Goal: Transaction & Acquisition: Obtain resource

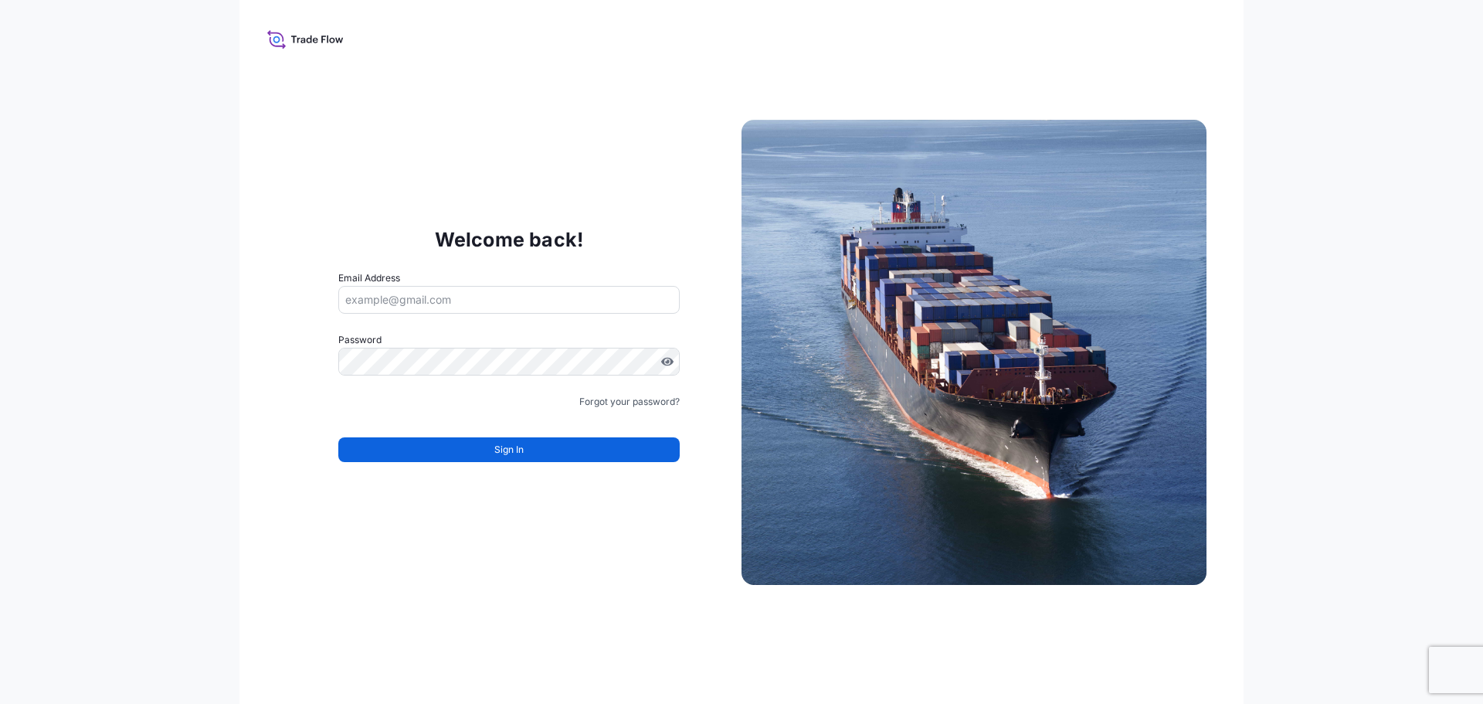
click at [496, 296] on input "Email Address" at bounding box center [508, 300] width 341 height 28
type input "[EMAIL_ADDRESS][DOMAIN_NAME]"
click at [622, 400] on link "Forgot your password?" at bounding box center [629, 401] width 100 height 15
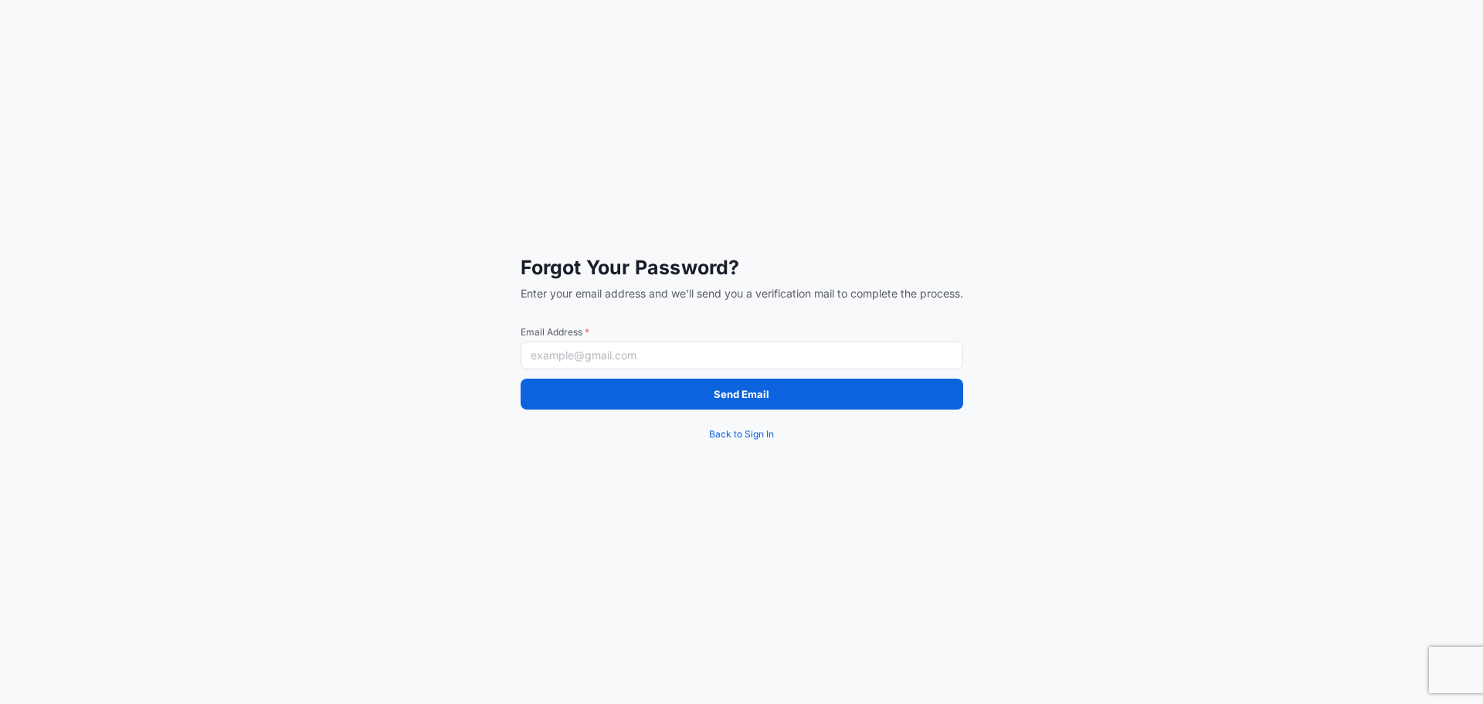
click at [608, 361] on input "Email Address *" at bounding box center [742, 355] width 443 height 28
type input "[EMAIL_ADDRESS][DOMAIN_NAME]"
click at [639, 398] on button "Send Email" at bounding box center [742, 393] width 443 height 31
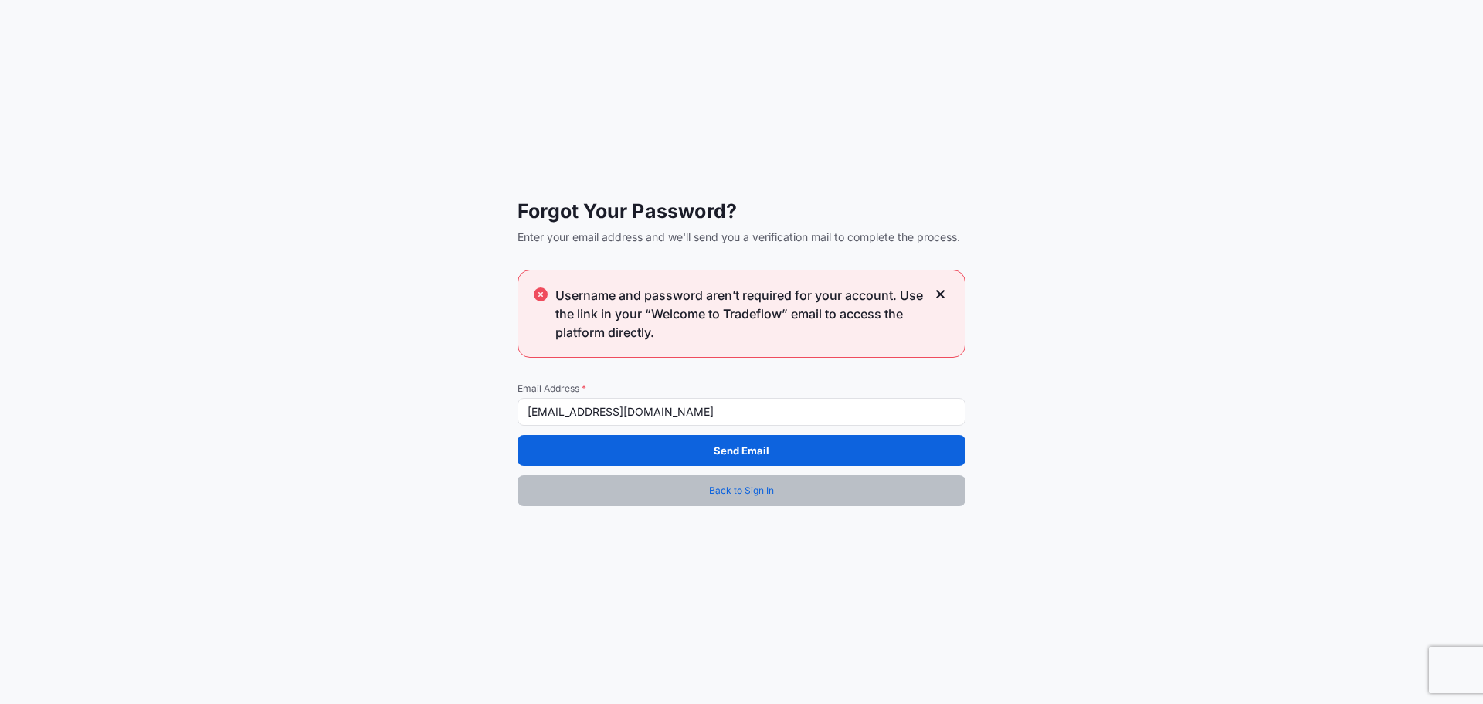
click at [713, 483] on span "Back to Sign In" at bounding box center [741, 490] width 65 height 15
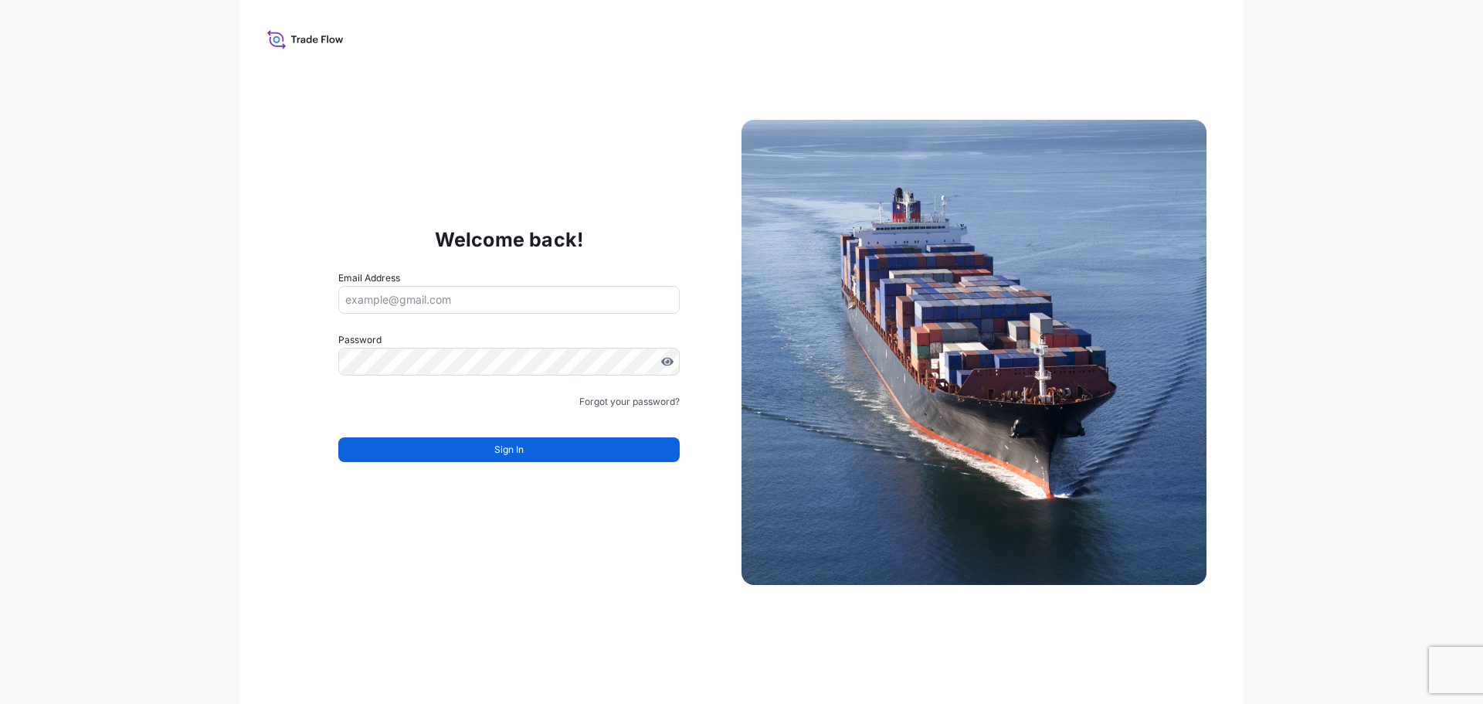
click at [320, 34] on icon at bounding box center [305, 39] width 76 height 22
click at [270, 41] on icon at bounding box center [305, 39] width 76 height 22
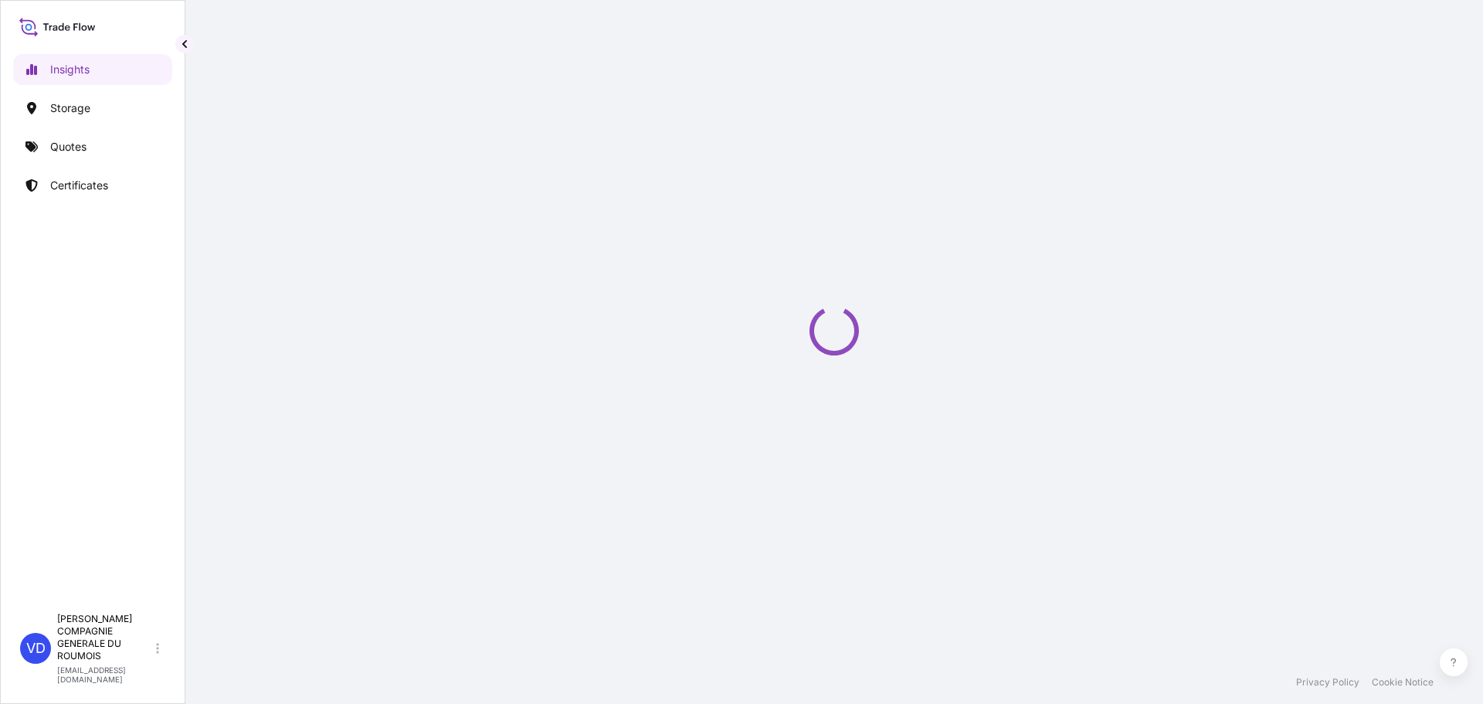
select select "2025"
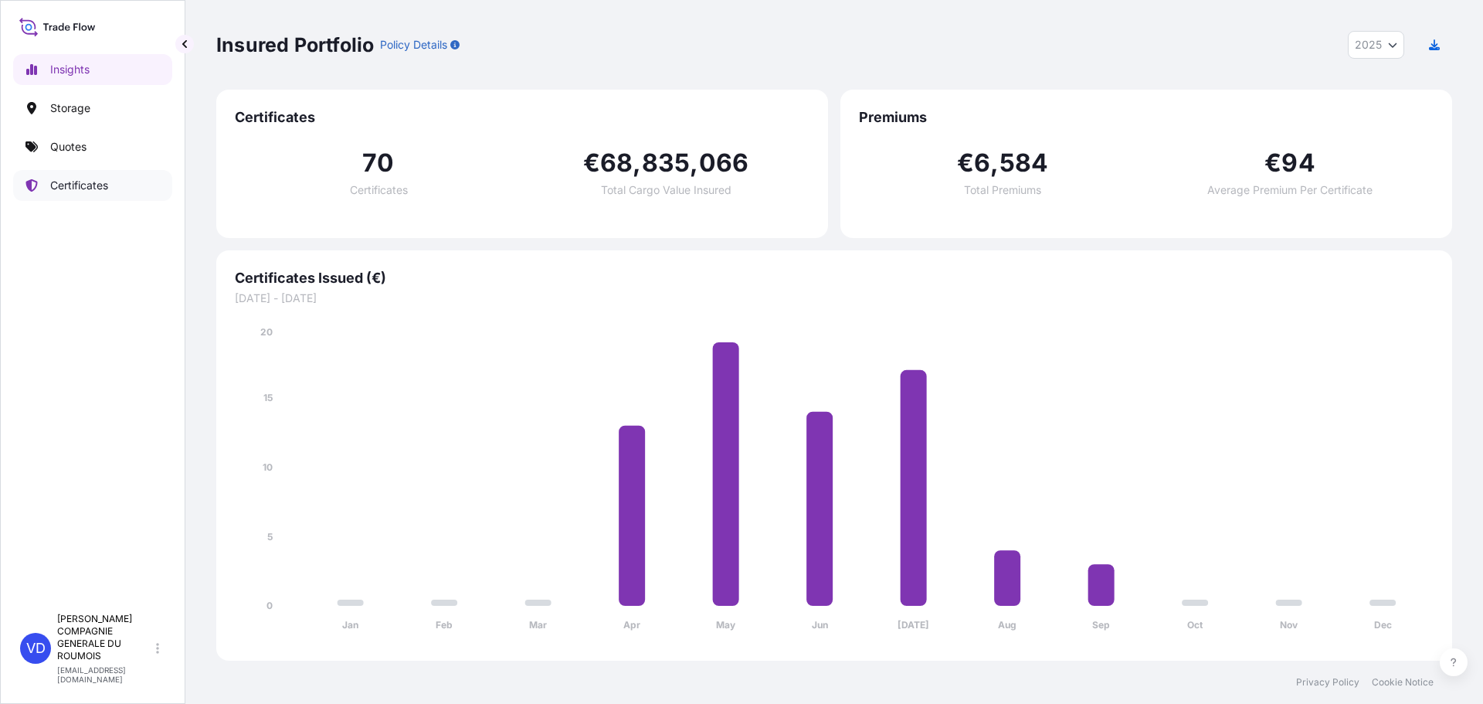
click at [68, 178] on p "Certificates" at bounding box center [79, 185] width 58 height 15
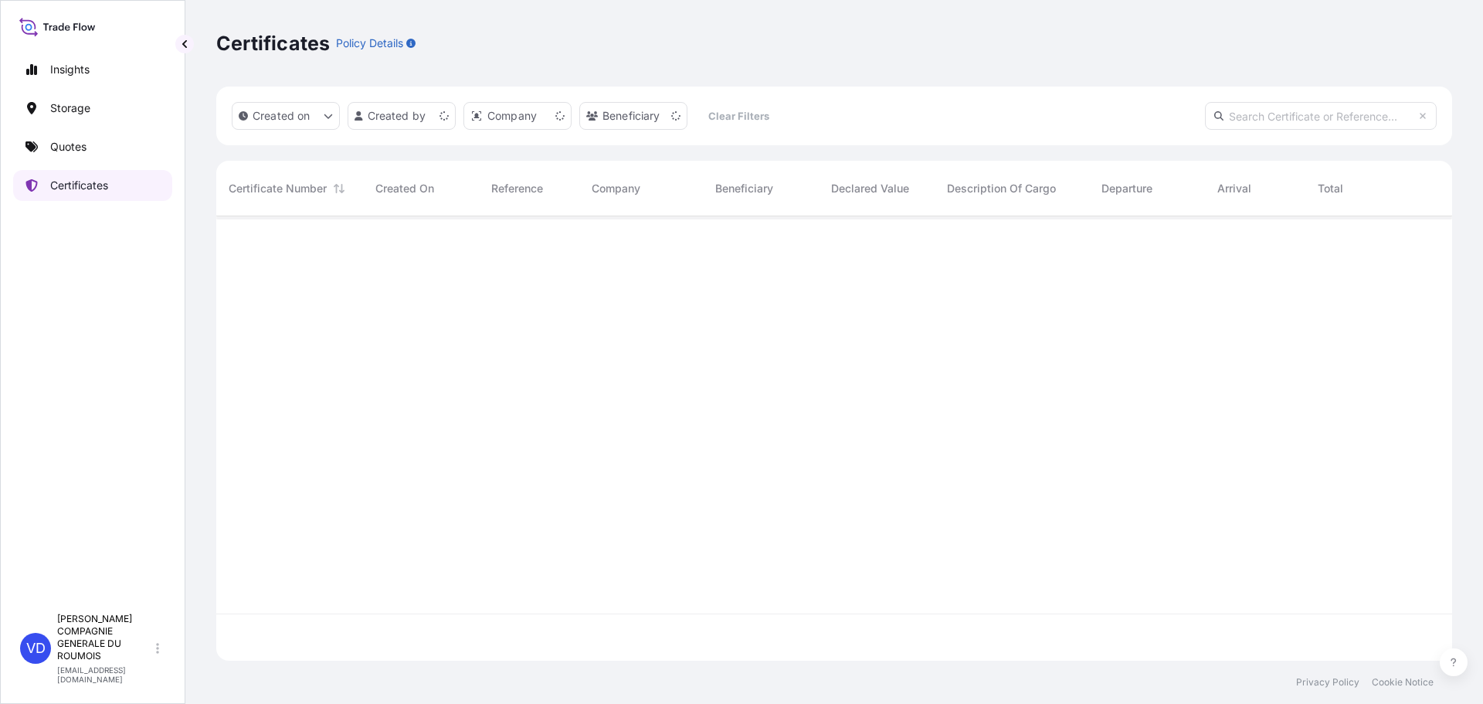
scroll to position [441, 1224]
click at [57, 143] on p "Quotes" at bounding box center [68, 146] width 36 height 15
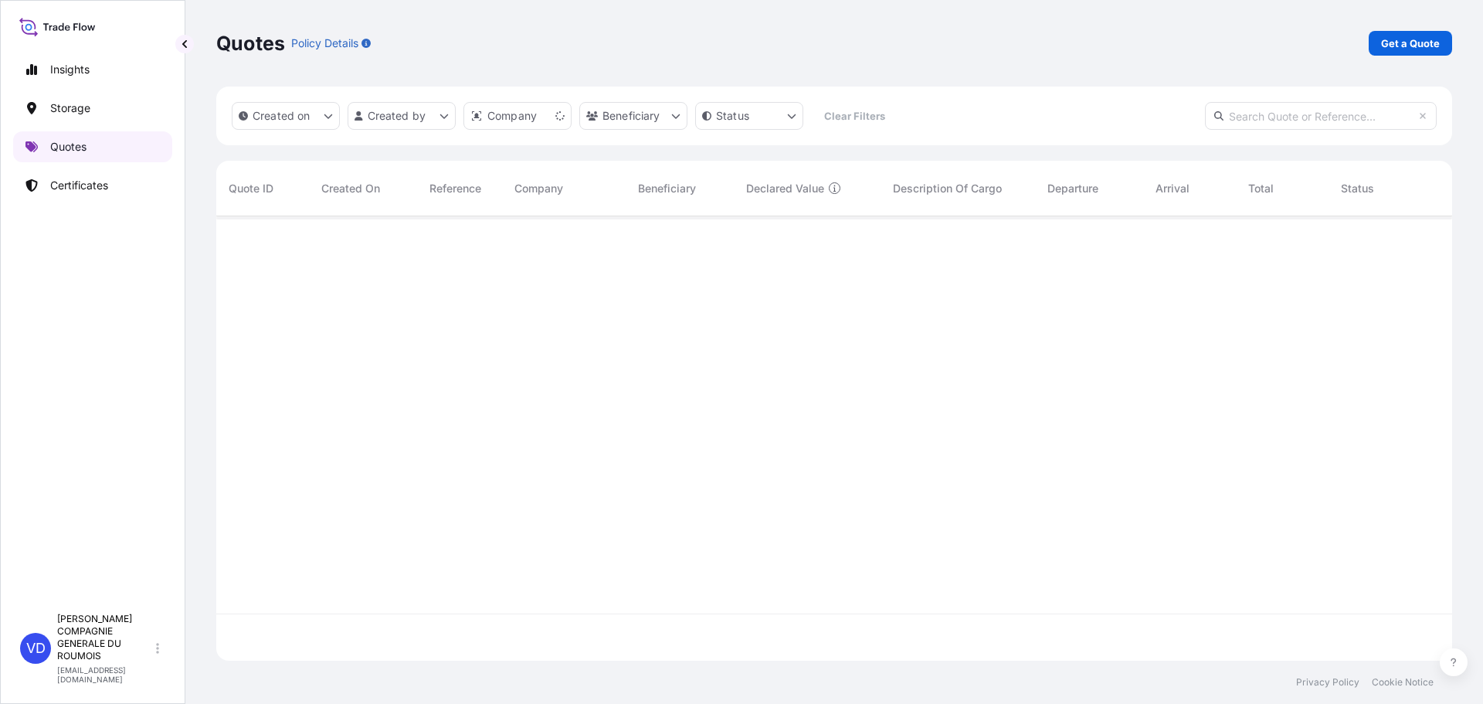
scroll to position [441, 1224]
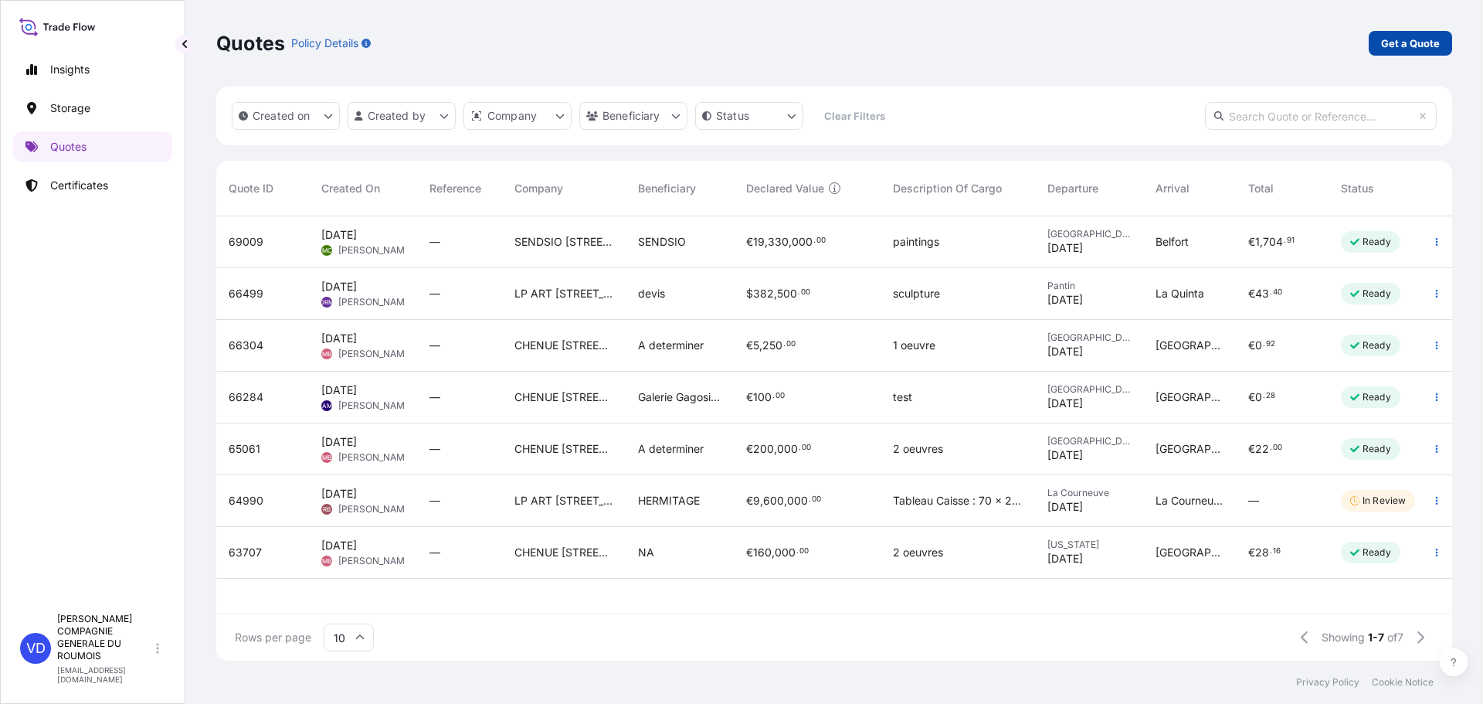
click at [1421, 39] on p "Get a Quote" at bounding box center [1410, 43] width 59 height 15
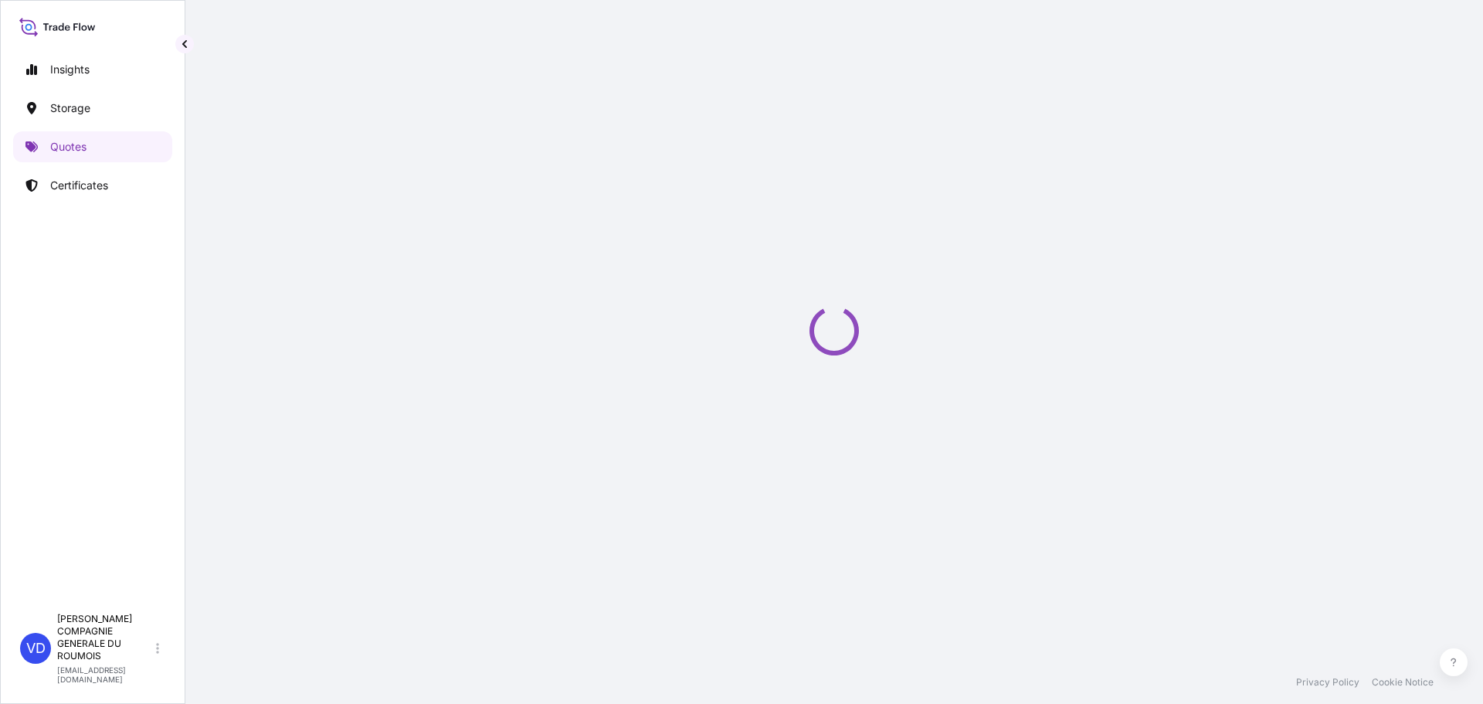
select select "Sea"
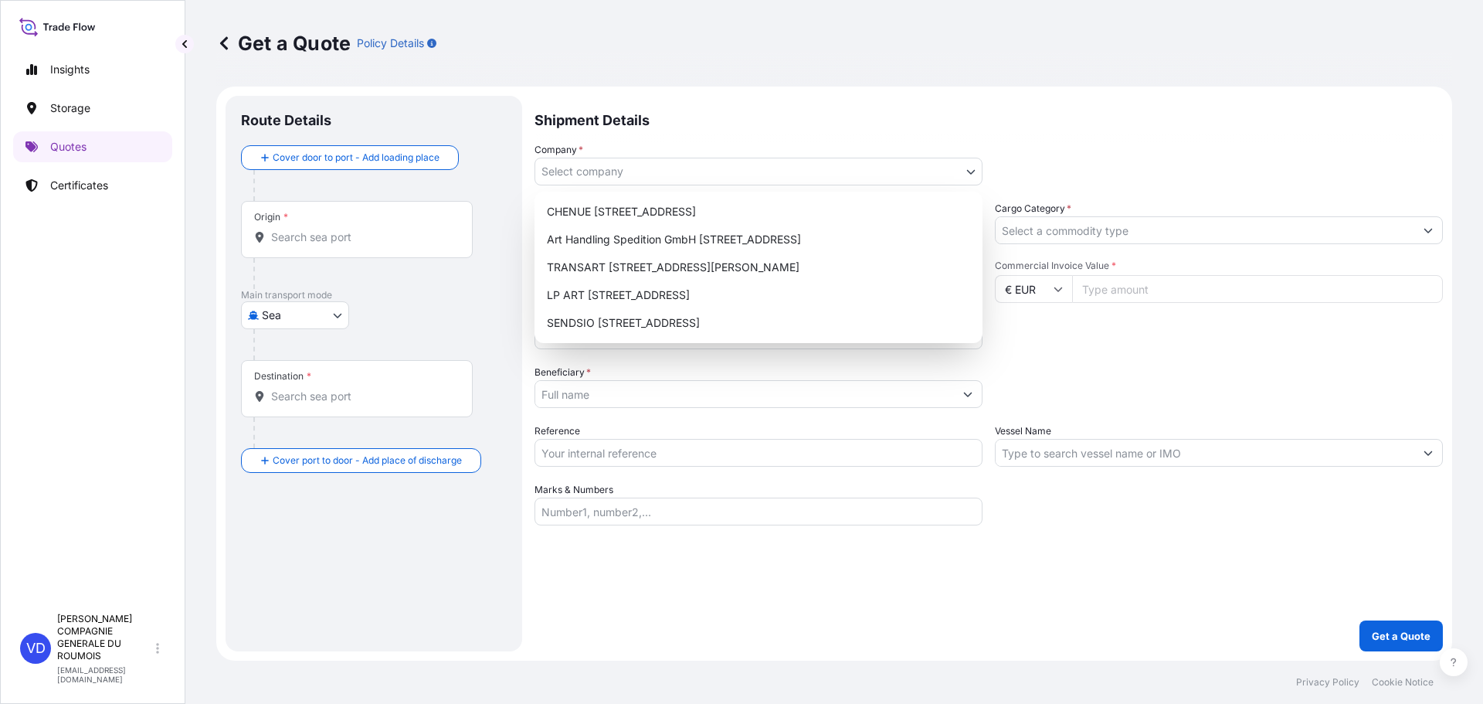
click at [627, 171] on body "Insights Storage Quotes Certificates VD [PERSON_NAME] COMPAGNIE GENERALE DU ROU…" at bounding box center [741, 352] width 1483 height 704
click at [622, 299] on div "LP ART [STREET_ADDRESS]" at bounding box center [759, 295] width 436 height 28
select select "31995"
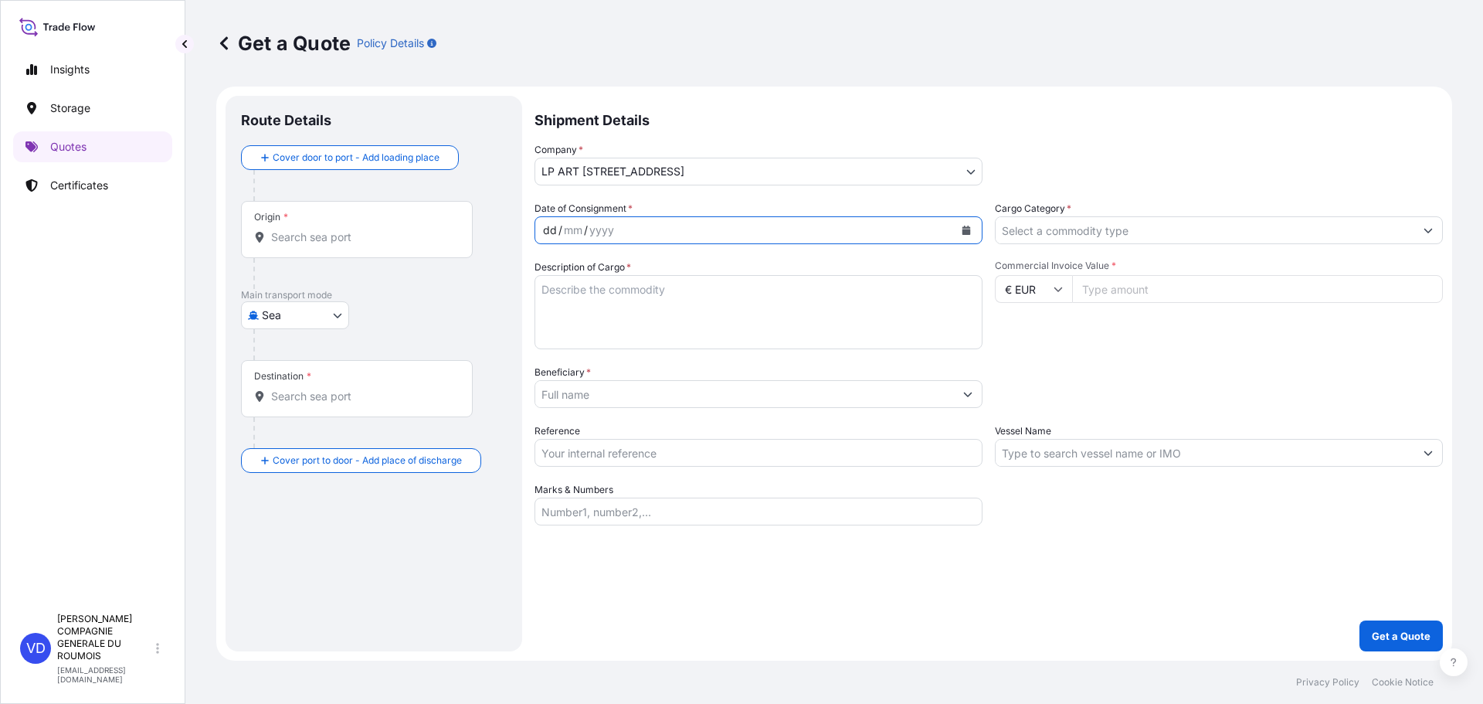
click at [548, 227] on div "dd" at bounding box center [549, 230] width 17 height 19
click at [963, 221] on button "Calendar" at bounding box center [966, 230] width 25 height 25
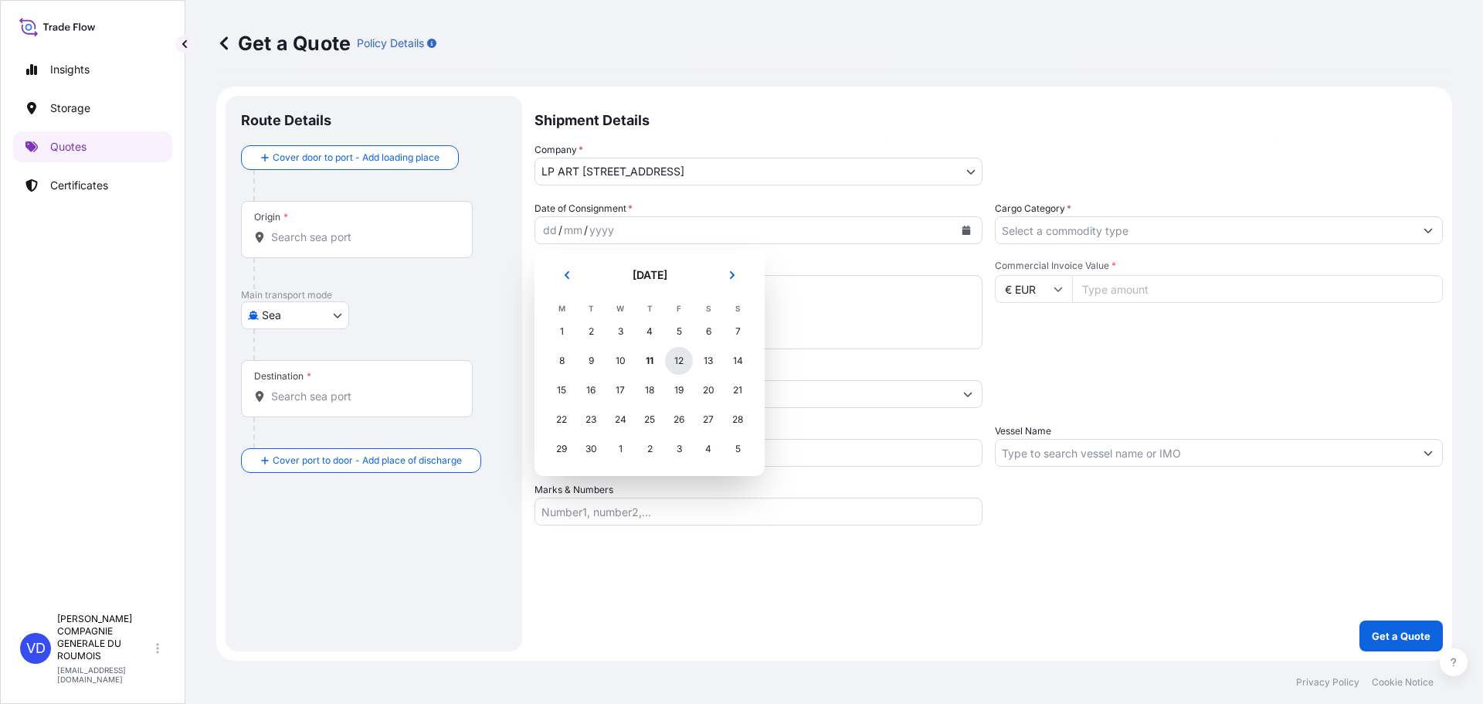
click at [682, 361] on div "12" at bounding box center [679, 361] width 28 height 28
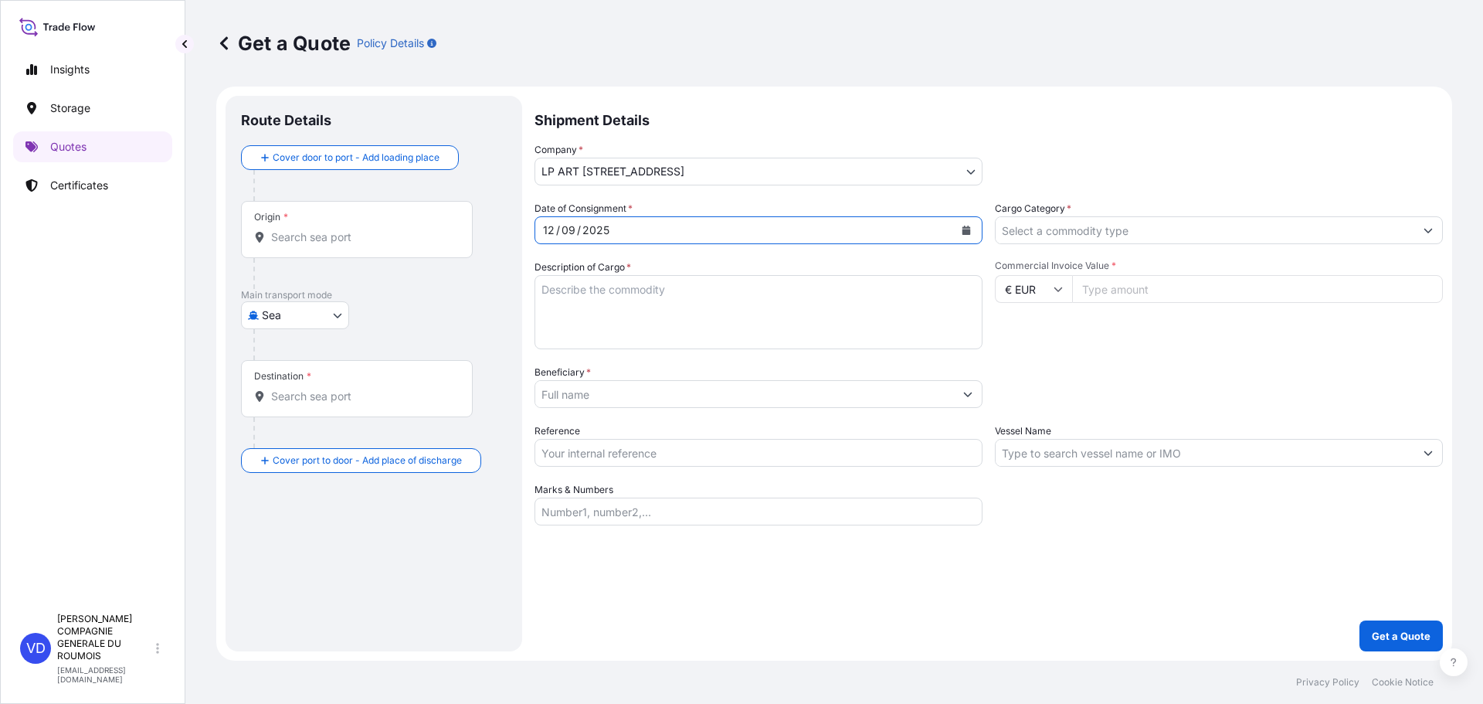
click at [1017, 239] on input "Cargo Category *" at bounding box center [1205, 230] width 419 height 28
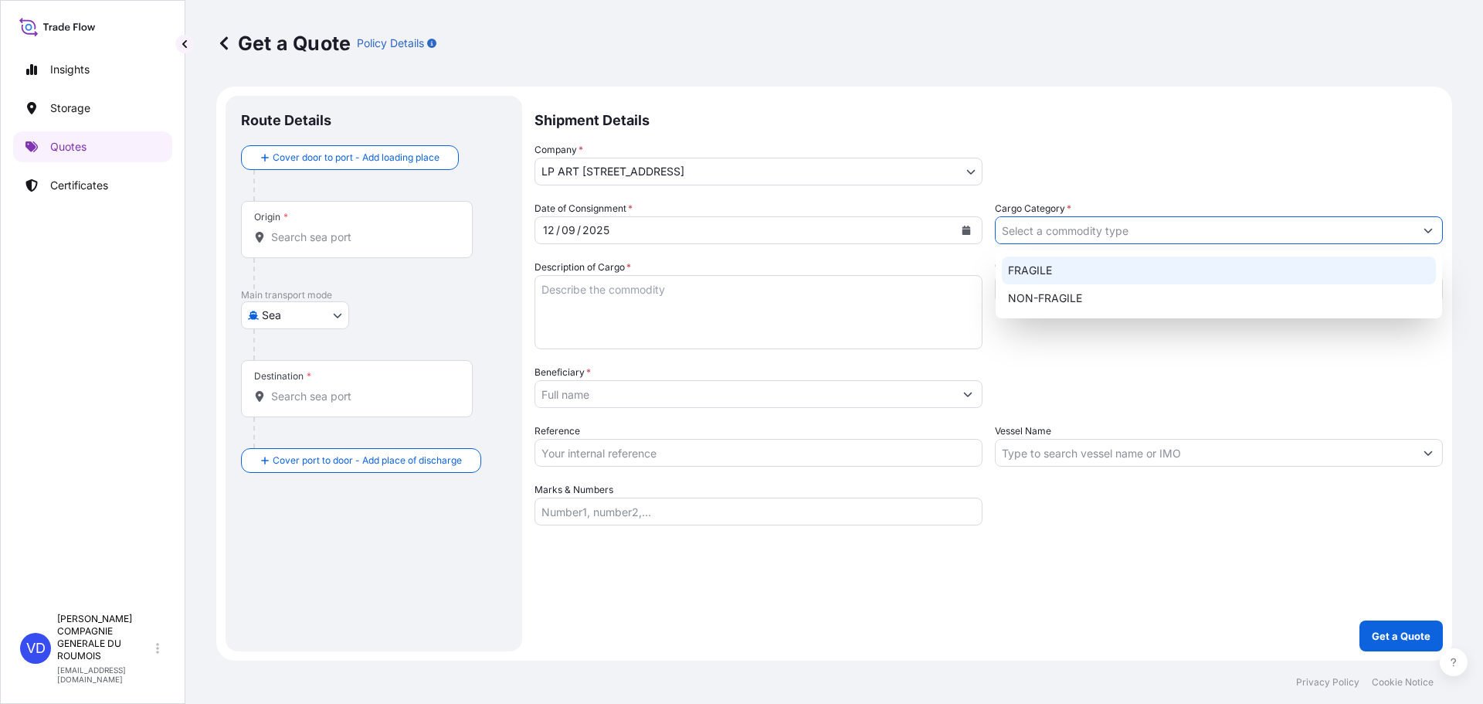
click at [1036, 273] on div "FRAGILE" at bounding box center [1219, 270] width 434 height 28
type input "FRAGILE"
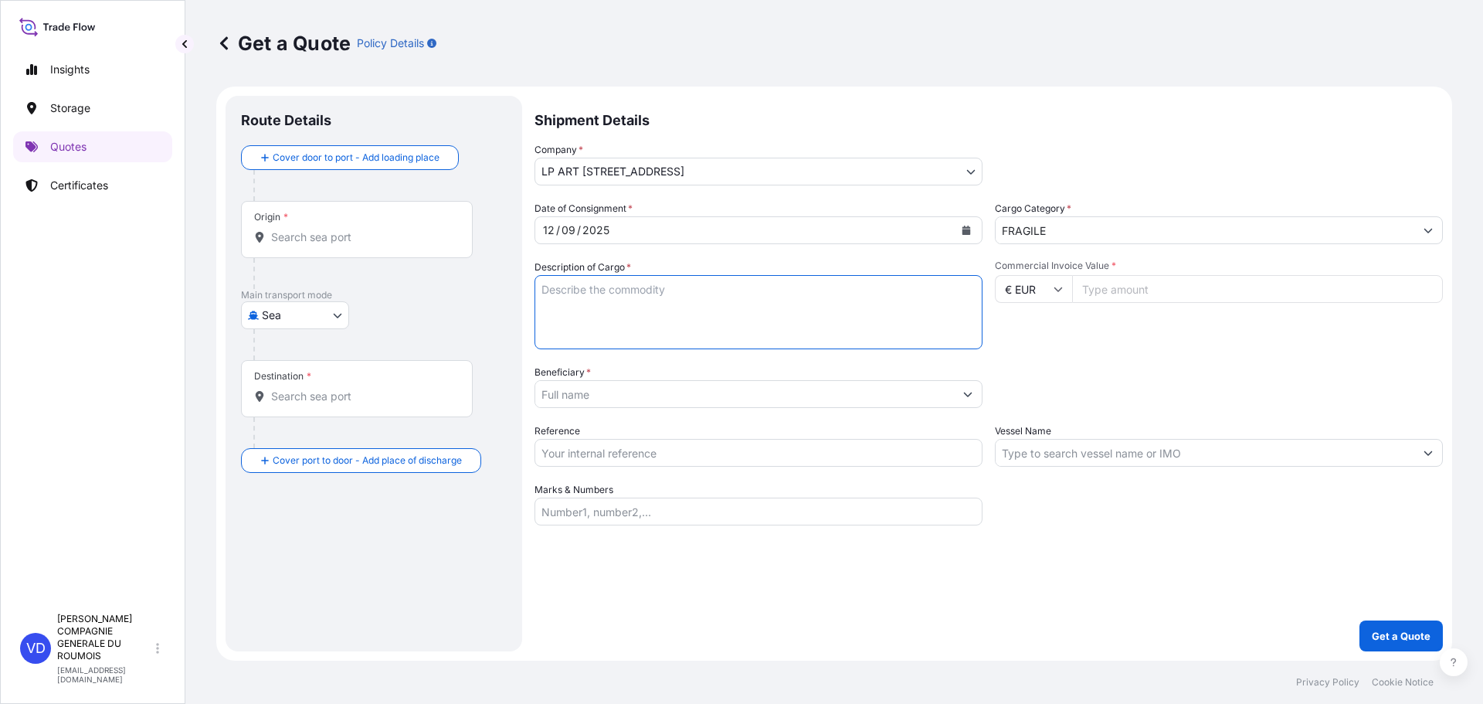
click at [610, 306] on textarea "Description of Cargo *" at bounding box center [758, 312] width 448 height 74
click at [569, 308] on textarea "Description of Cargo *" at bounding box center [758, 312] width 448 height 74
click at [547, 290] on textarea "5 tableaux" at bounding box center [758, 312] width 448 height 74
click at [543, 290] on textarea "5 tableaux" at bounding box center [758, 312] width 448 height 74
drag, startPoint x: 781, startPoint y: 305, endPoint x: 784, endPoint y: 295, distance: 10.5
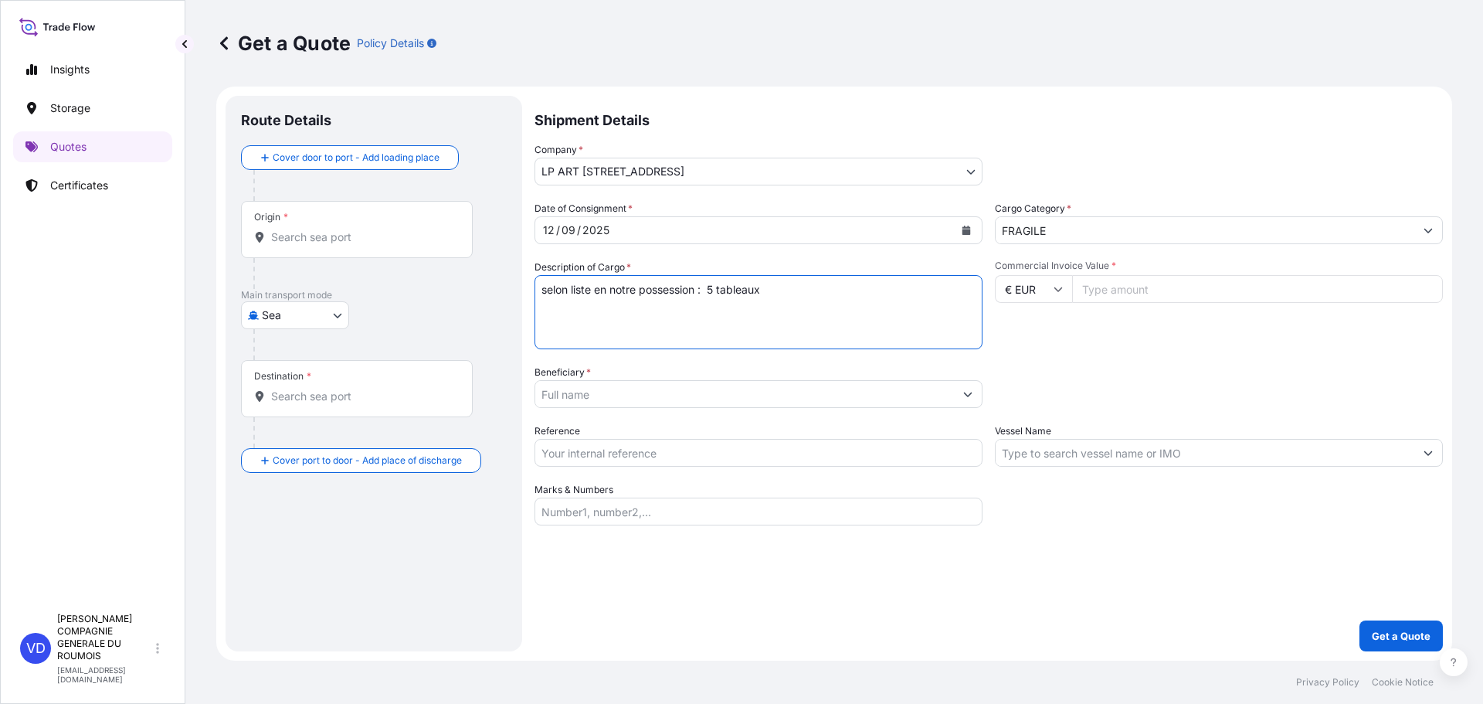
click at [781, 305] on textarea "selon liste en notre possession : 5 tableaux" at bounding box center [758, 312] width 448 height 74
paste textarea "1. Tableau principal grand format « LETIZIA » Format ~180 x 235 cm Très grande …"
click at [765, 291] on textarea "selon liste en notre possession : 5 tableaux 1. Tableau principal grand format …" at bounding box center [758, 312] width 448 height 74
click at [704, 329] on textarea "selon liste en notre possession : 5 tableaux 1. Tableau principal grand format …" at bounding box center [758, 312] width 448 height 74
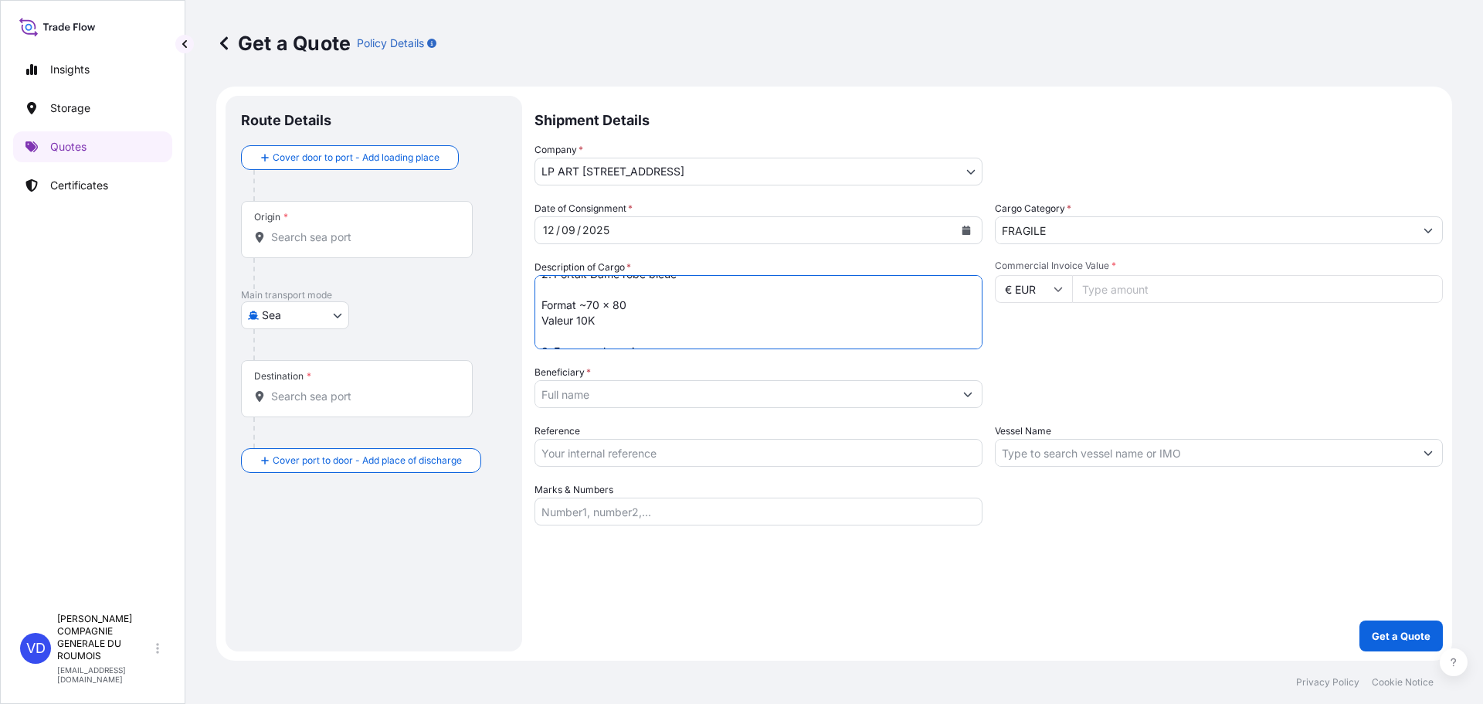
click at [598, 290] on textarea "selon liste en notre possession : 5 tableaux 1. Tableau principal grand format …" at bounding box center [758, 312] width 448 height 74
click at [569, 325] on textarea "selon liste en notre possession : 5 tableaux 1. Tableau principal grand format …" at bounding box center [758, 312] width 448 height 74
click at [563, 336] on textarea "selon liste en notre possession : 5 tableaux 1. Tableau principal grand format …" at bounding box center [758, 312] width 448 height 74
click at [555, 293] on textarea "selon liste en notre possession : 5 tableaux 1. Tableau principal grand format …" at bounding box center [758, 312] width 448 height 74
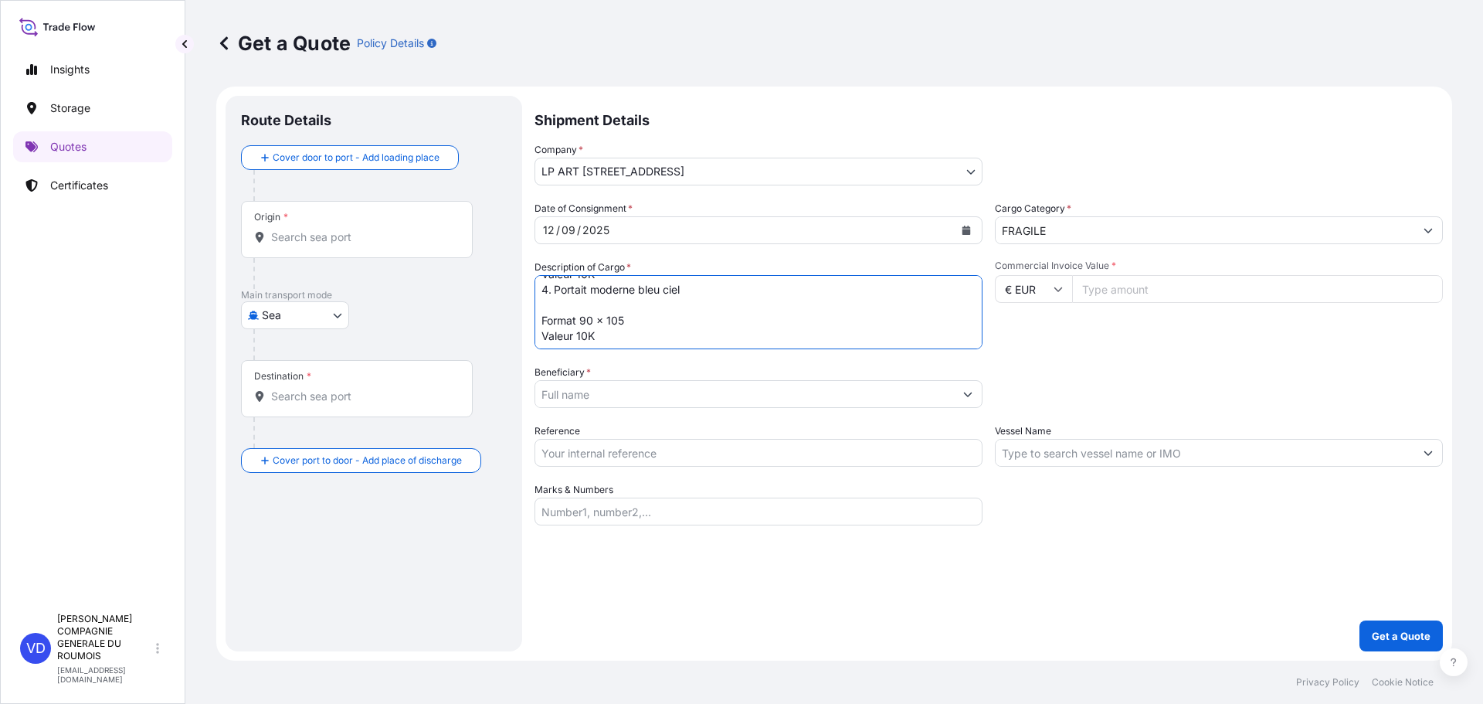
click at [555, 309] on textarea "selon liste en notre possession : 5 tableaux 1. Tableau principal grand format …" at bounding box center [758, 312] width 448 height 74
click at [563, 332] on textarea "selon liste en notre possession : 5 tableaux 1. Tableau principal grand format …" at bounding box center [758, 312] width 448 height 74
click at [558, 321] on textarea "selon liste en notre possession : 5 tableaux 1. Tableau principal grand format …" at bounding box center [758, 312] width 448 height 74
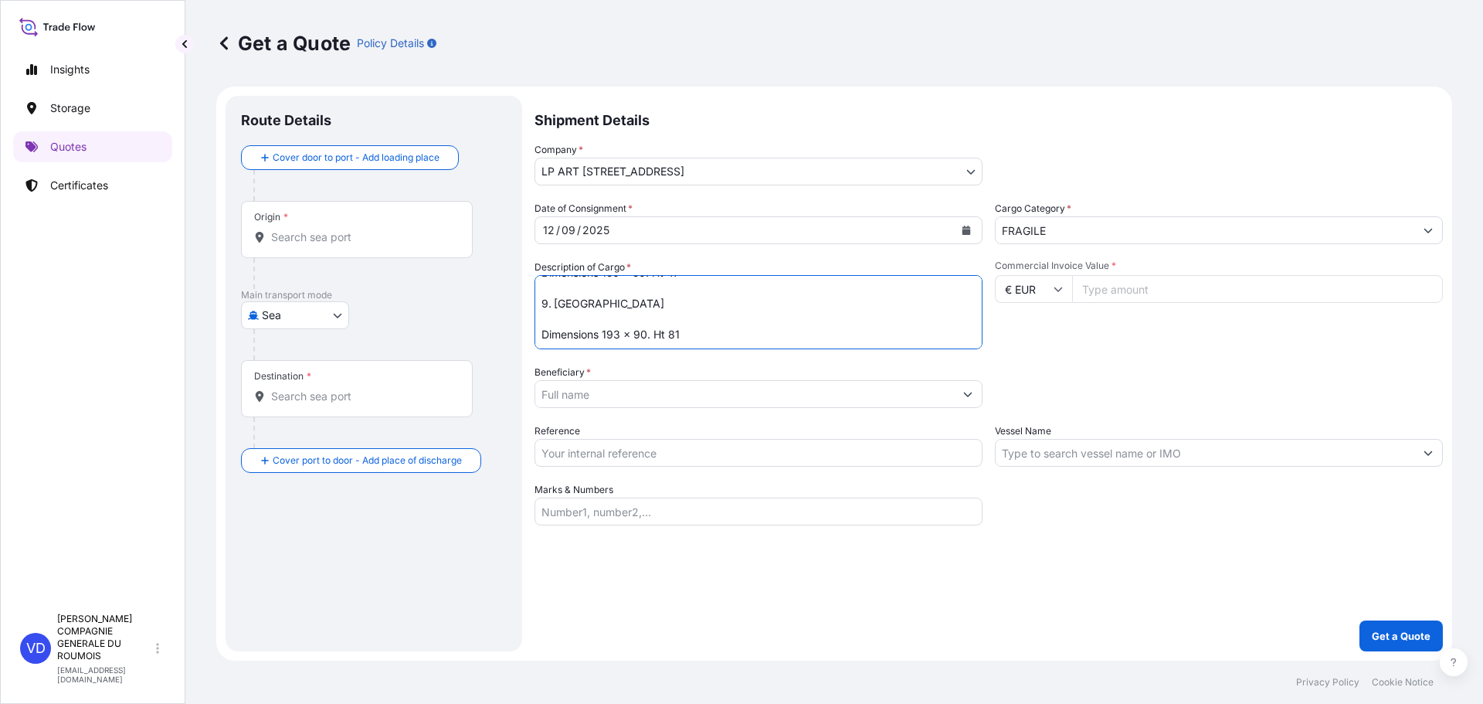
click at [682, 295] on textarea "selon liste en notre possession : 5 tableaux 1. Tableau principal grand format …" at bounding box center [758, 312] width 448 height 74
click at [683, 293] on textarea "selon liste en notre possession : 5 tableaux 1. Tableau principal grand format …" at bounding box center [758, 312] width 448 height 74
click at [1104, 283] on input "Commercial Invoice Value *" at bounding box center [1257, 289] width 371 height 28
drag, startPoint x: 708, startPoint y: 302, endPoint x: 701, endPoint y: 310, distance: 10.4
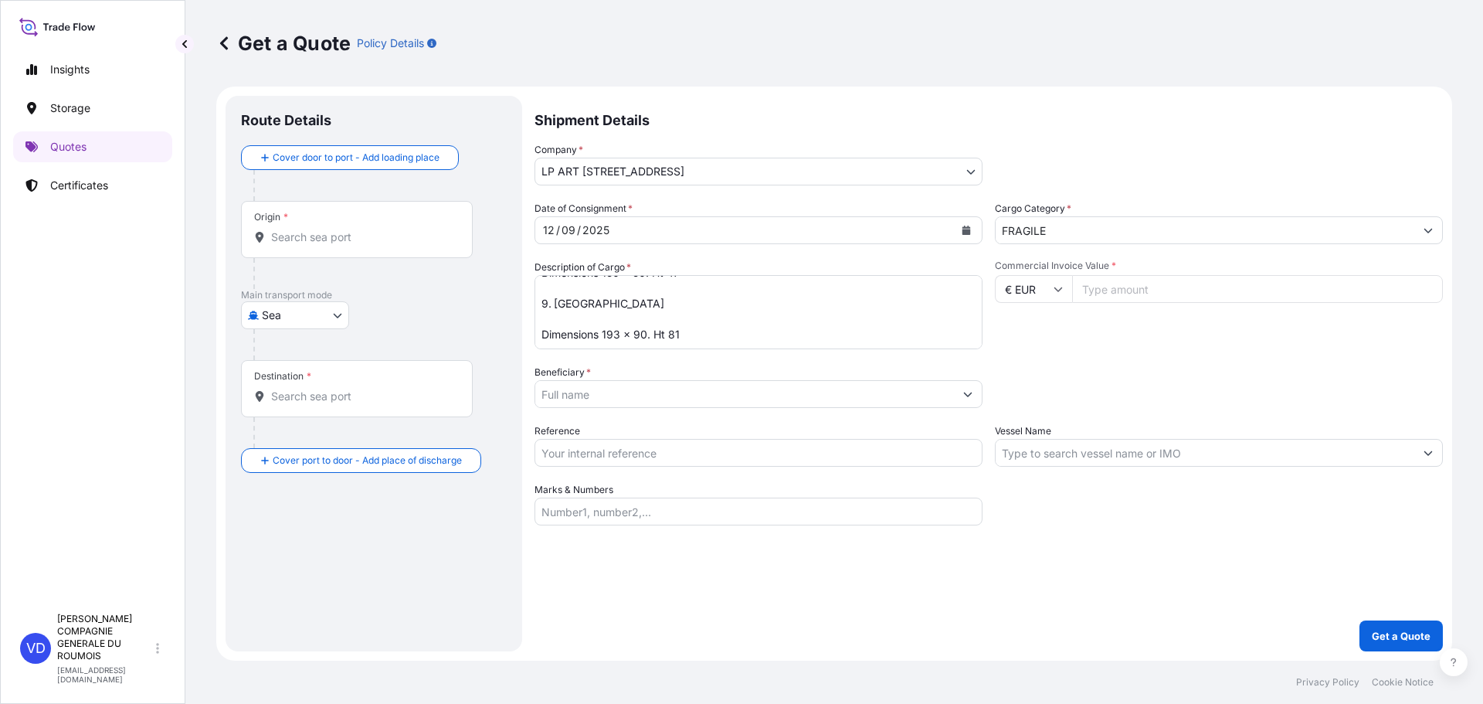
click at [707, 302] on textarea "selon liste en notre possession : 5 tableaux 1. Tableau principal grand format …" at bounding box center [758, 312] width 448 height 74
click at [697, 313] on textarea "selon liste en notre possession : 5 tableaux 1. Tableau principal grand format …" at bounding box center [758, 312] width 448 height 74
click at [636, 309] on textarea "selon liste en notre possession : 5 tableaux 1. Tableau principal grand format …" at bounding box center [758, 312] width 448 height 74
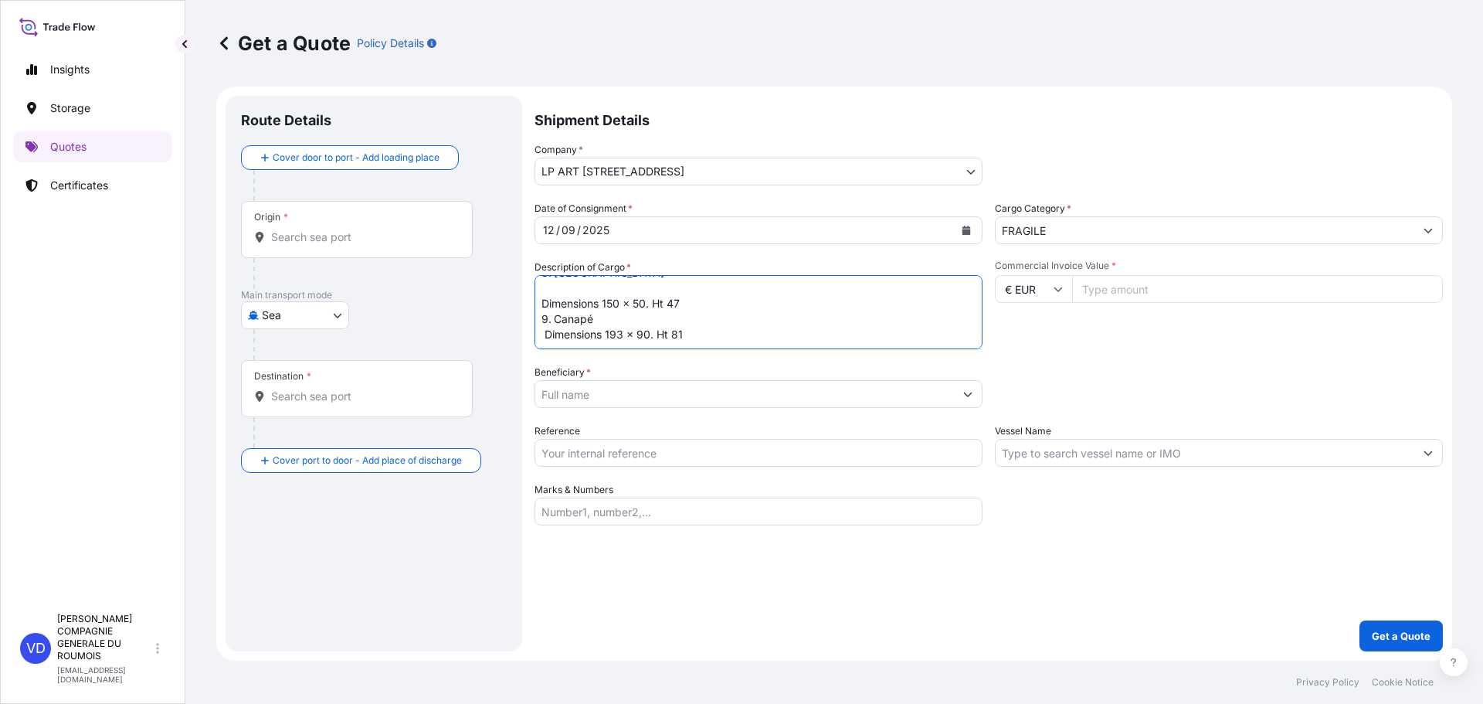
click at [624, 288] on textarea "selon liste en notre possession : 5 tableaux 1. Tableau principal grand format …" at bounding box center [758, 312] width 448 height 74
click at [620, 317] on textarea "selon liste en notre possession : 5 tableaux 1. Tableau principal grand format …" at bounding box center [758, 312] width 448 height 74
click at [609, 283] on textarea "selon liste en notre possession : 5 tableaux 1. Tableau principal grand format …" at bounding box center [758, 312] width 448 height 74
click at [587, 324] on textarea "selon liste en notre possession : 5 tableaux 1. Tableau principal grand format …" at bounding box center [758, 312] width 448 height 74
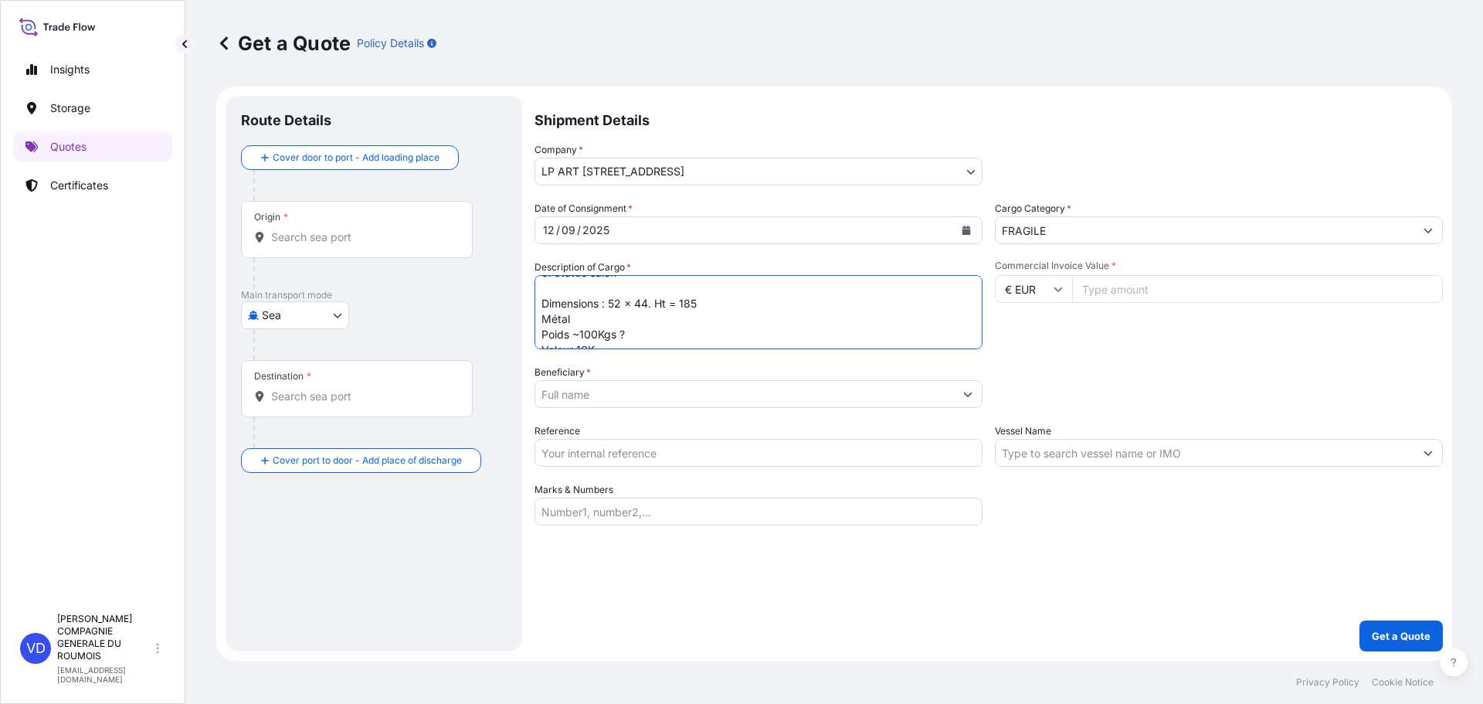
scroll to position [0, 0]
drag, startPoint x: 733, startPoint y: 288, endPoint x: 762, endPoint y: 288, distance: 29.3
click at [762, 288] on textarea "selon liste en notre possession : 5 tableaux 1. Tableau principal grand format …" at bounding box center [758, 312] width 448 height 74
type textarea "selon liste en notre possession : 1. Tableau principal grand format « LETIZIA »…"
click at [1138, 283] on input "Commercial Invoice Value *" at bounding box center [1257, 289] width 371 height 28
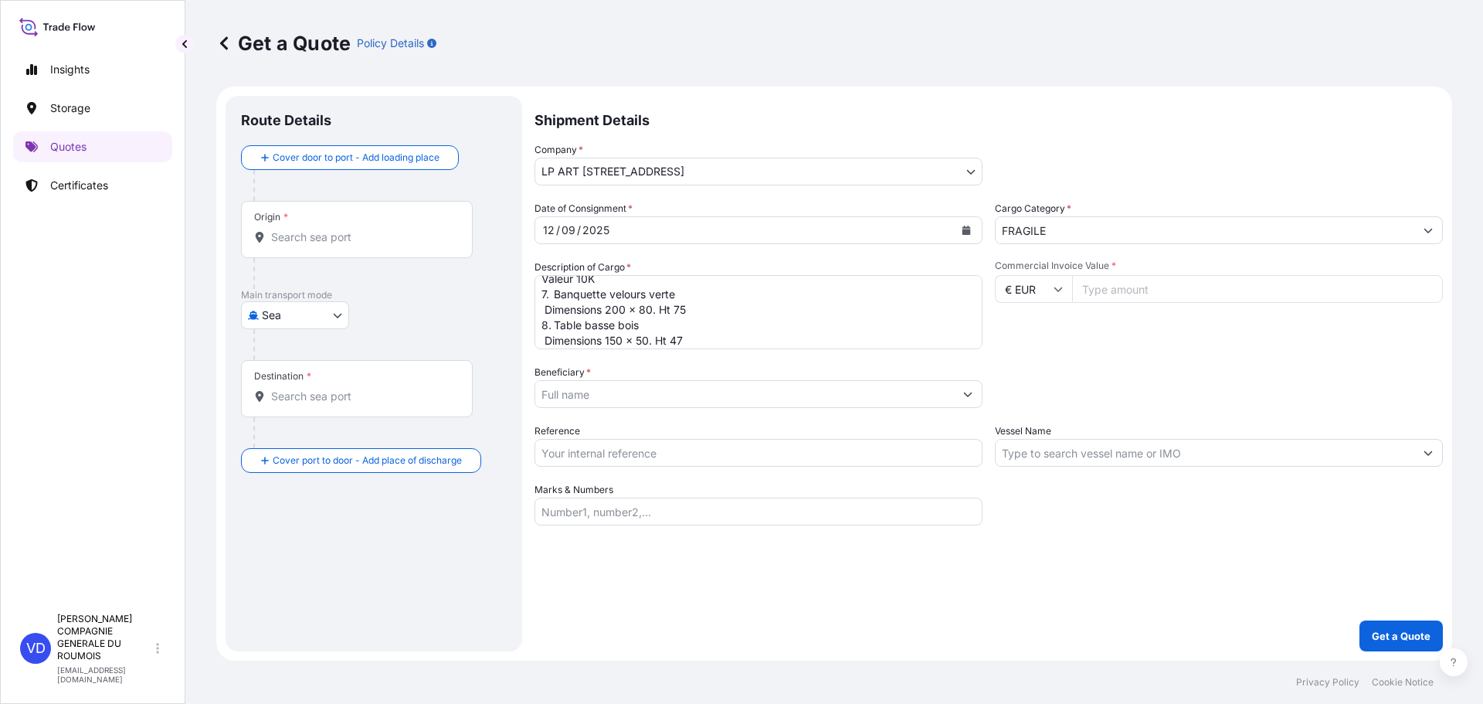
scroll to position [388, 0]
click at [1104, 284] on input "Commercial Invoice Value *" at bounding box center [1257, 289] width 371 height 28
type input "510000"
click at [1100, 333] on div "Commercial Invoice Value * € EUR 510000" at bounding box center [1219, 304] width 448 height 90
click at [782, 337] on textarea "selon liste en notre possession : 1. Tableau principal grand format « LETIZIA »…" at bounding box center [758, 312] width 448 height 74
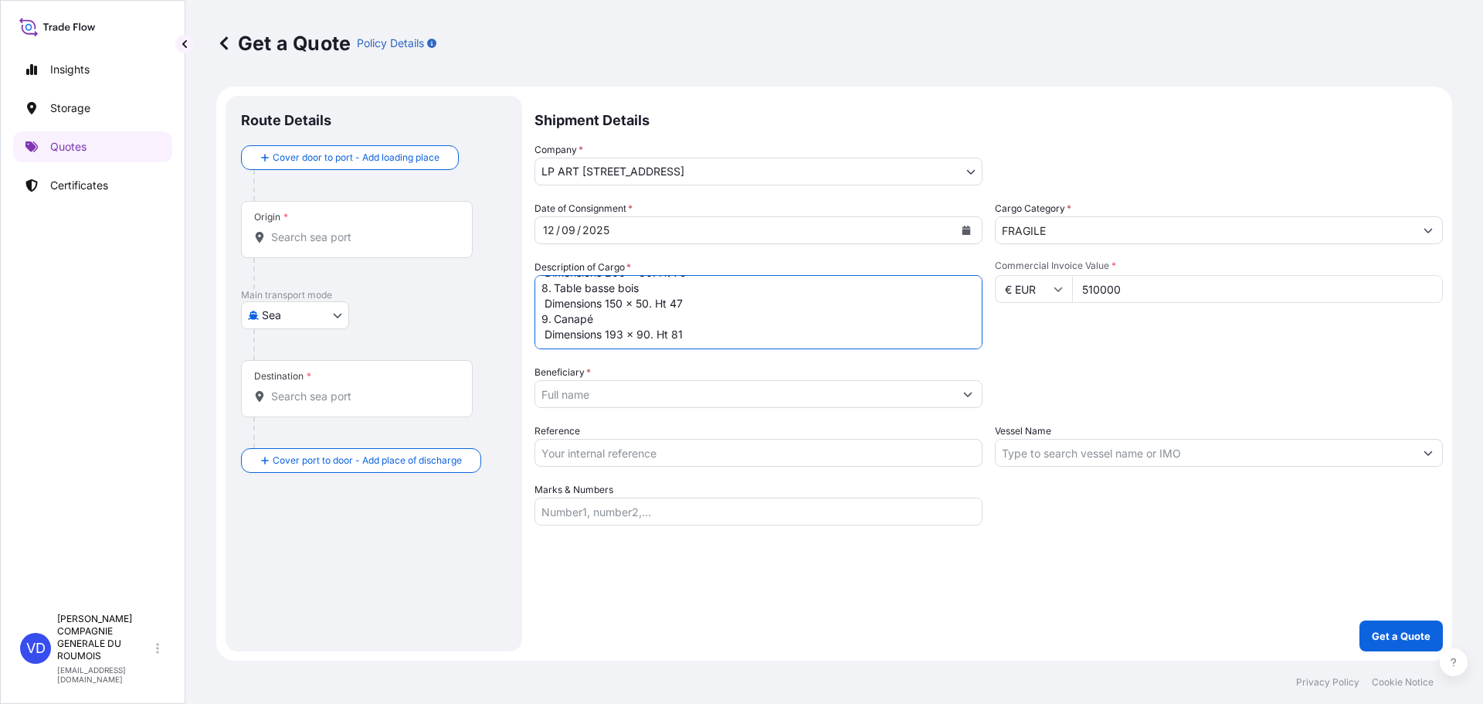
scroll to position [395, 0]
type textarea "selon liste en notre possession : 1. Tableau principal grand format « LETIZIA »…"
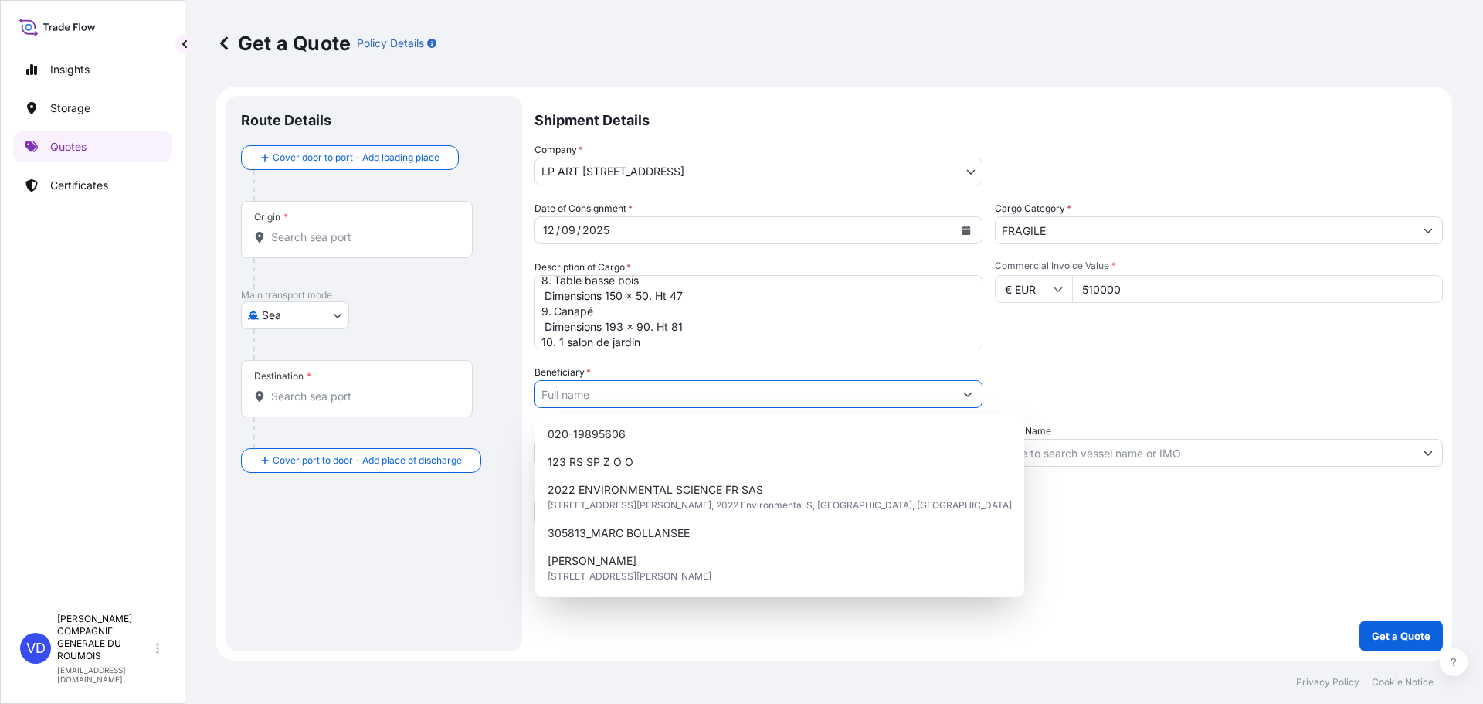
click at [645, 392] on input "Beneficiary *" at bounding box center [744, 394] width 419 height 28
type input "s"
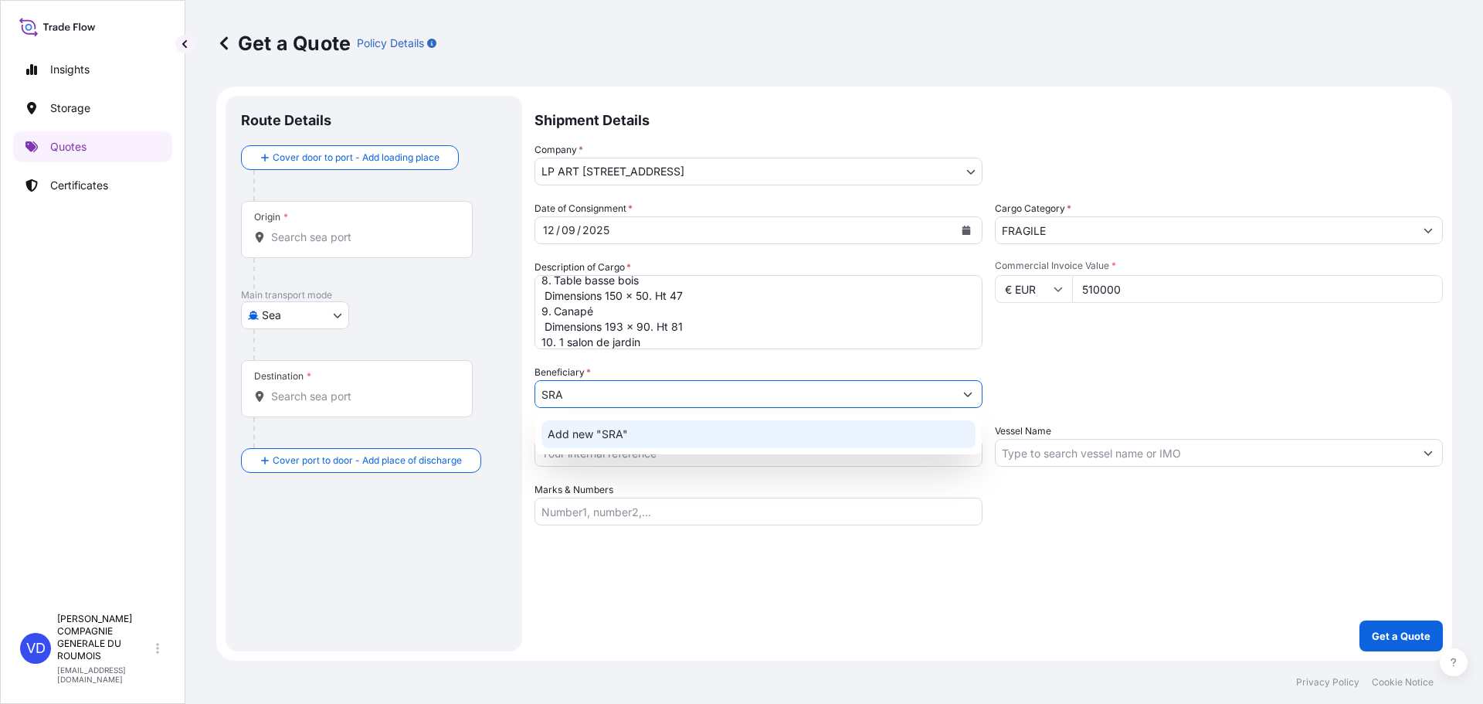
click at [609, 433] on span "Add new "SRA"" at bounding box center [588, 433] width 80 height 15
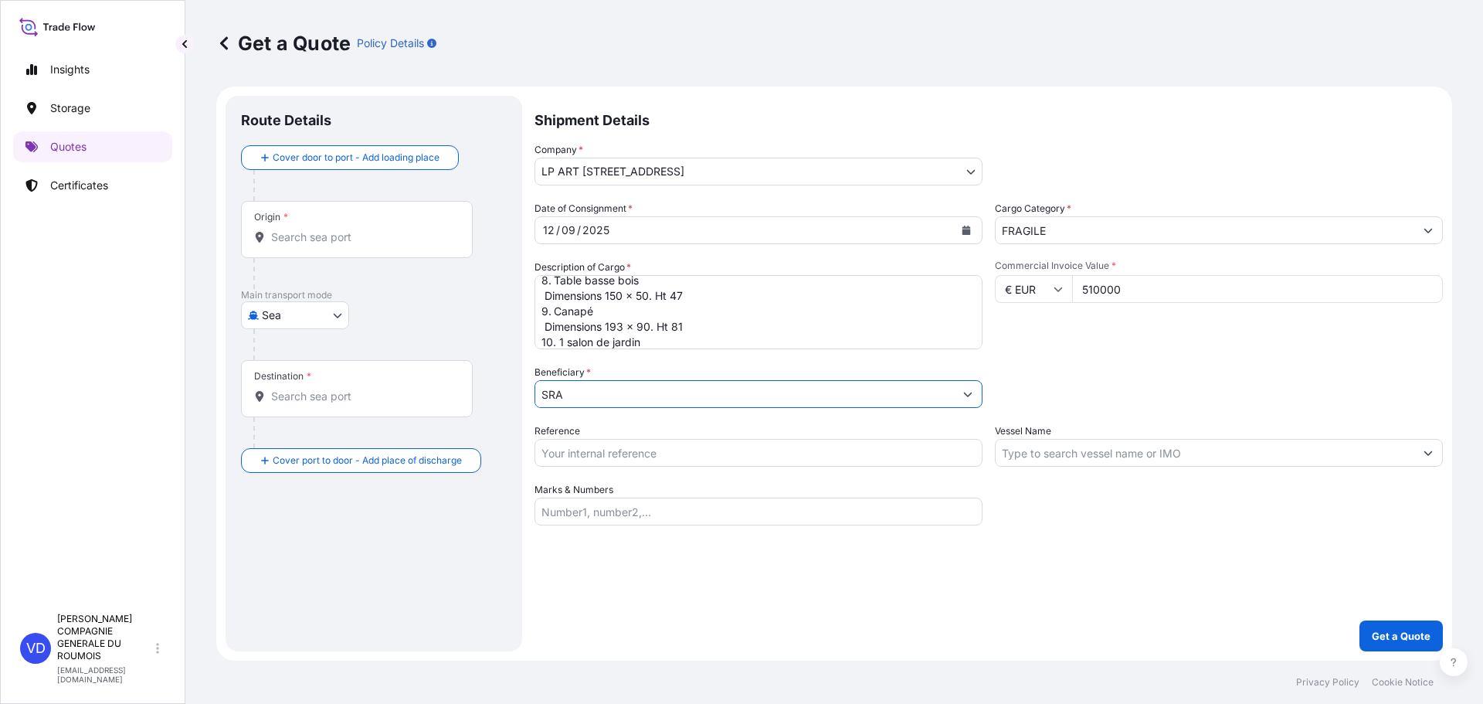
drag, startPoint x: 575, startPoint y: 399, endPoint x: 477, endPoint y: 371, distance: 102.5
click at [534, 398] on form "Route Details Cover door to port - Add loading place Place of loading Road / [G…" at bounding box center [834, 373] width 1236 height 574
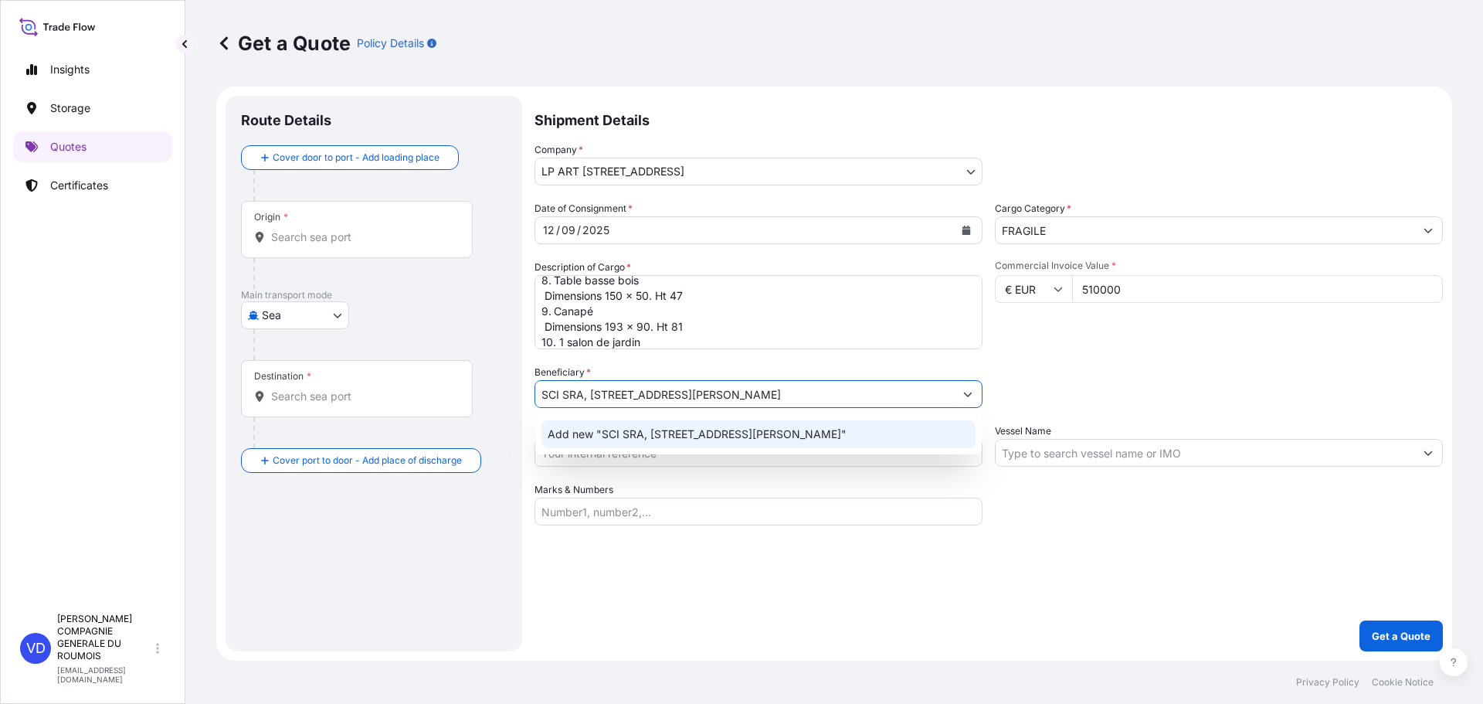
click at [609, 439] on span "Add new "SCI SRA, [STREET_ADDRESS][PERSON_NAME]"" at bounding box center [697, 433] width 299 height 15
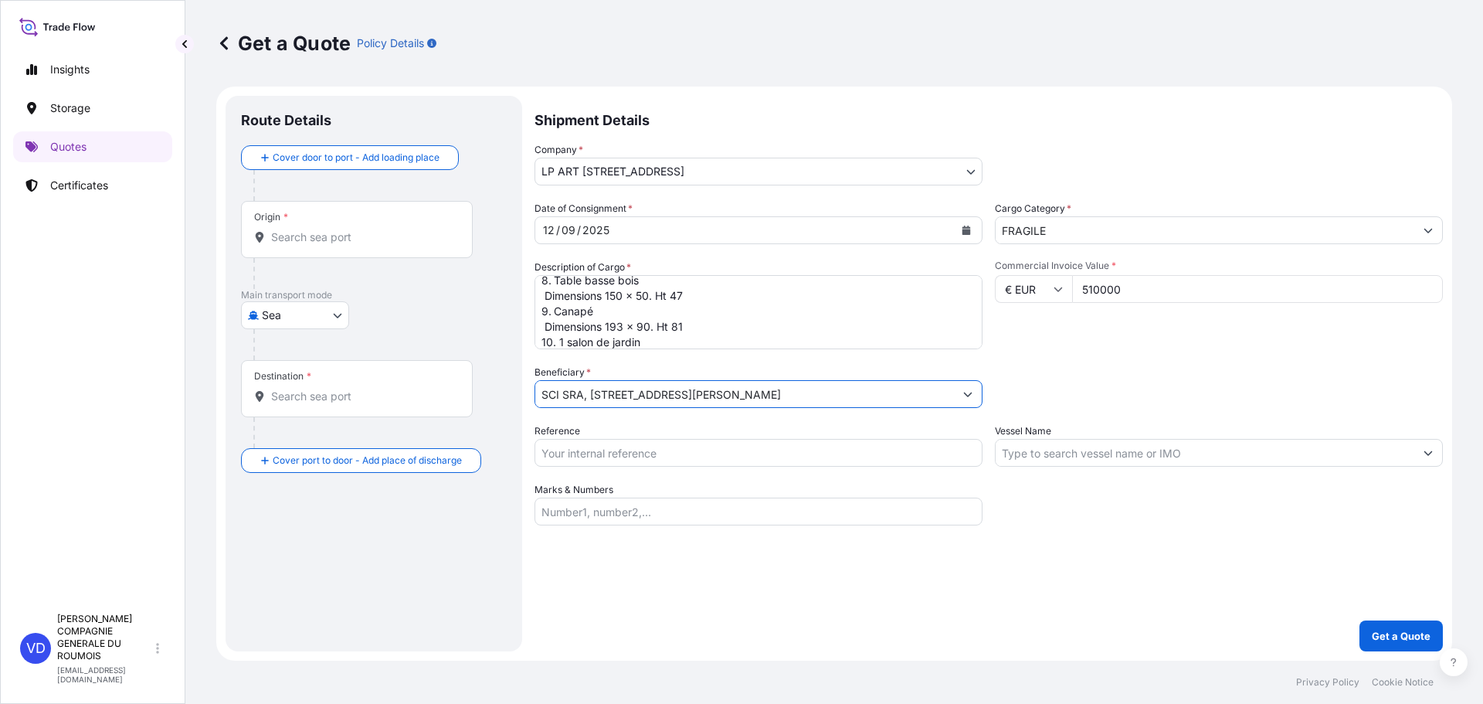
type input "SCI SRA, [STREET_ADDRESS][PERSON_NAME]"
click at [643, 463] on input "Reference" at bounding box center [758, 453] width 448 height 28
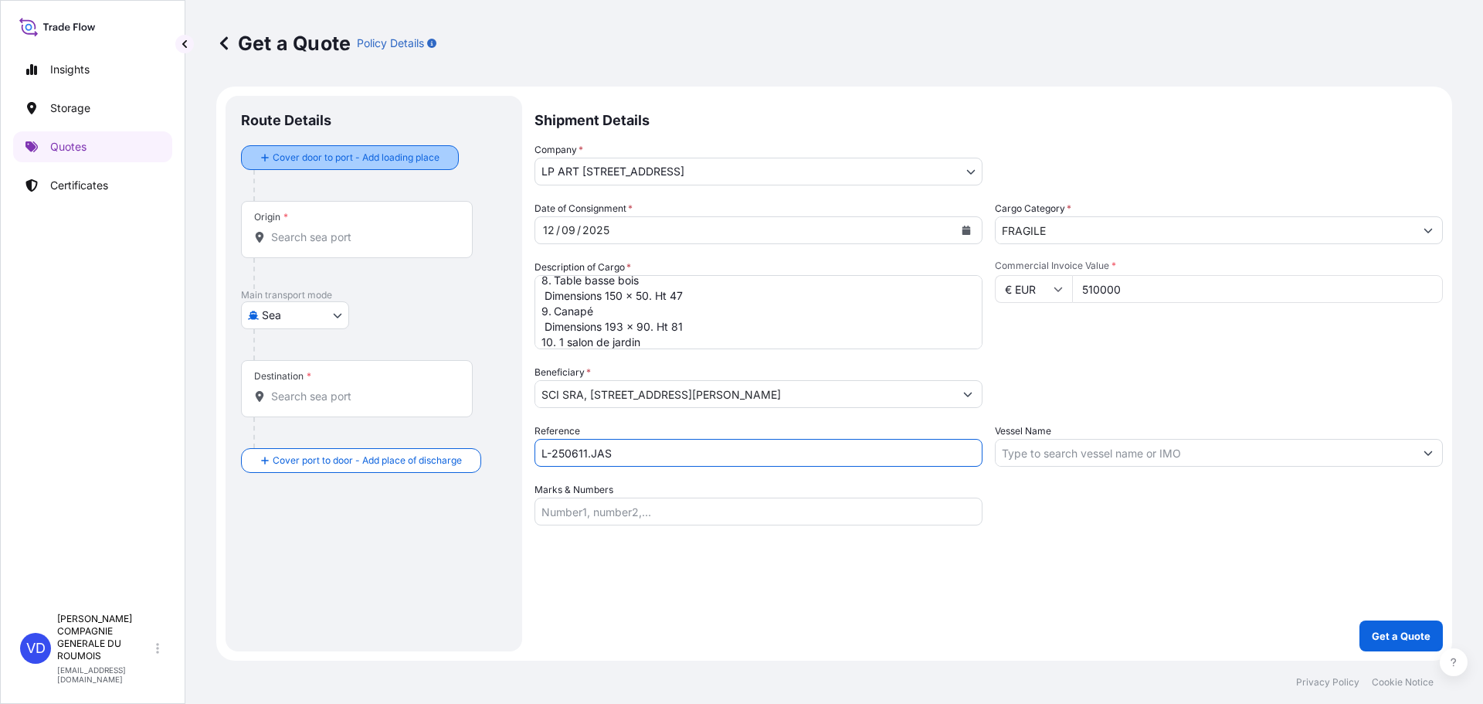
type input "L-250611.JAS"
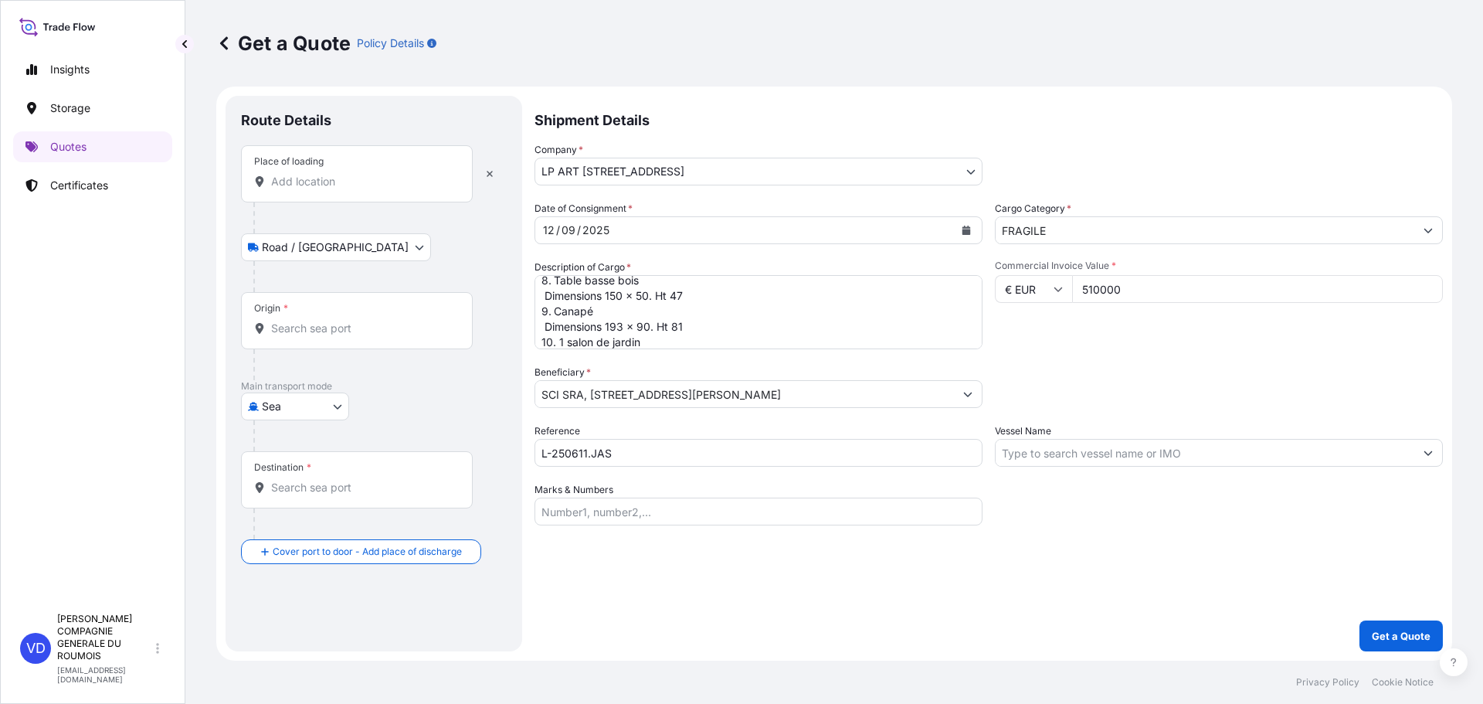
click at [317, 185] on input "Place of loading" at bounding box center [362, 181] width 182 height 15
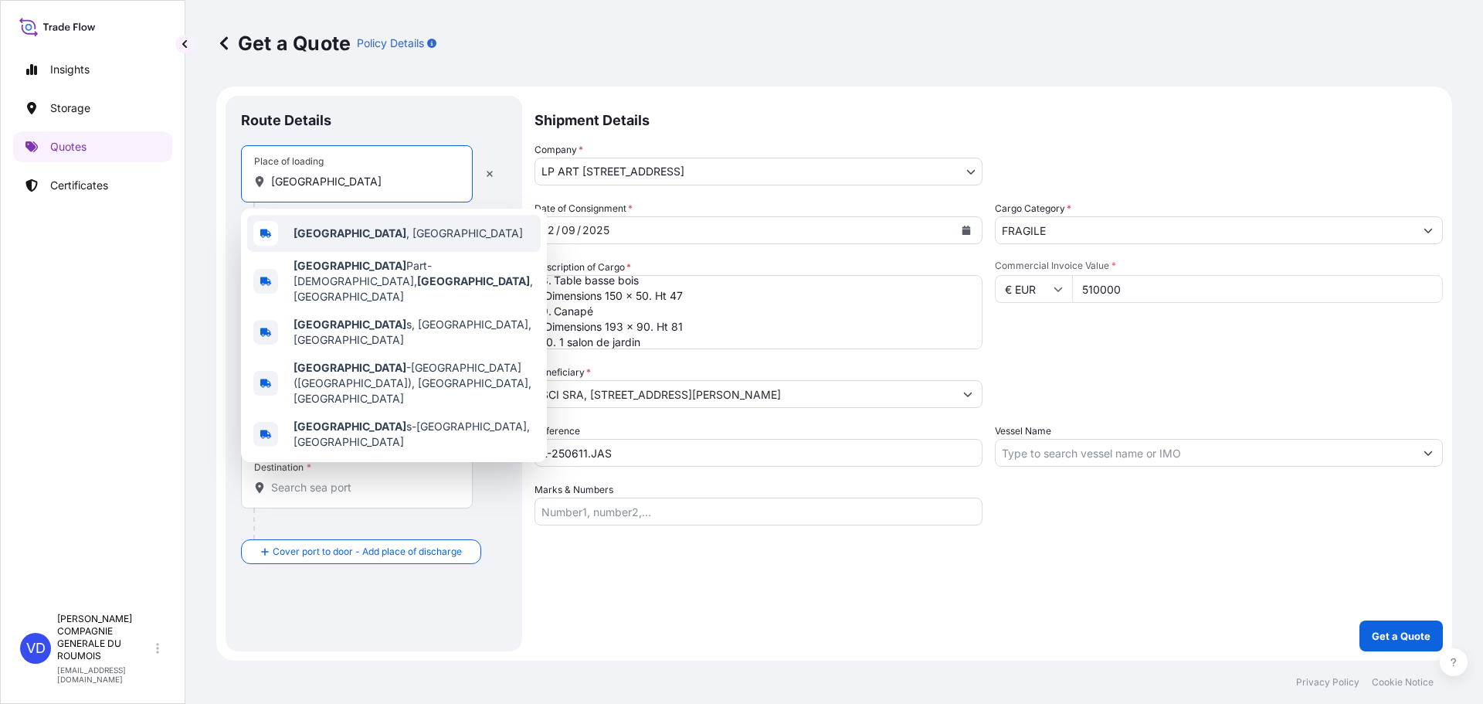
click at [334, 230] on span "[GEOGRAPHIC_DATA] , [GEOGRAPHIC_DATA]" at bounding box center [407, 233] width 229 height 15
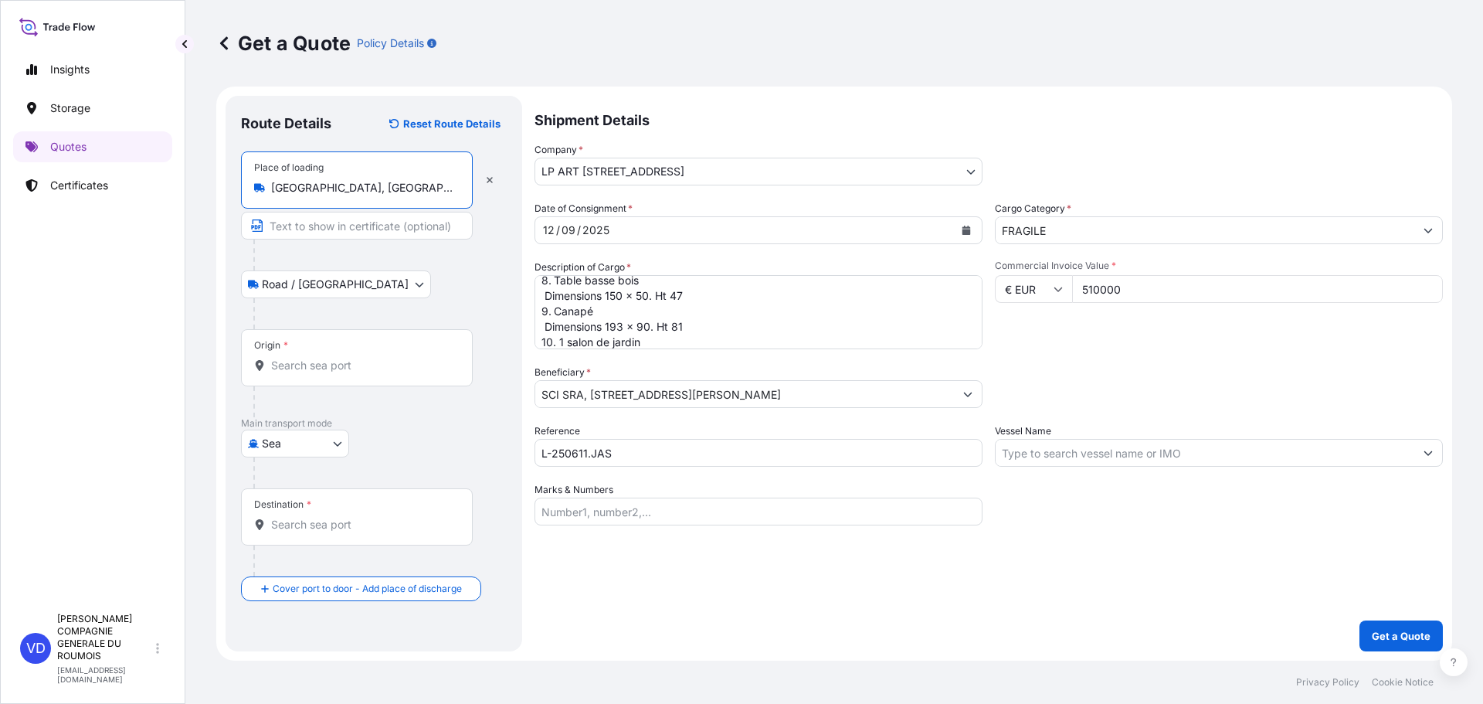
type input "[GEOGRAPHIC_DATA], [GEOGRAPHIC_DATA]"
click at [306, 368] on input "Origin *" at bounding box center [362, 365] width 182 height 15
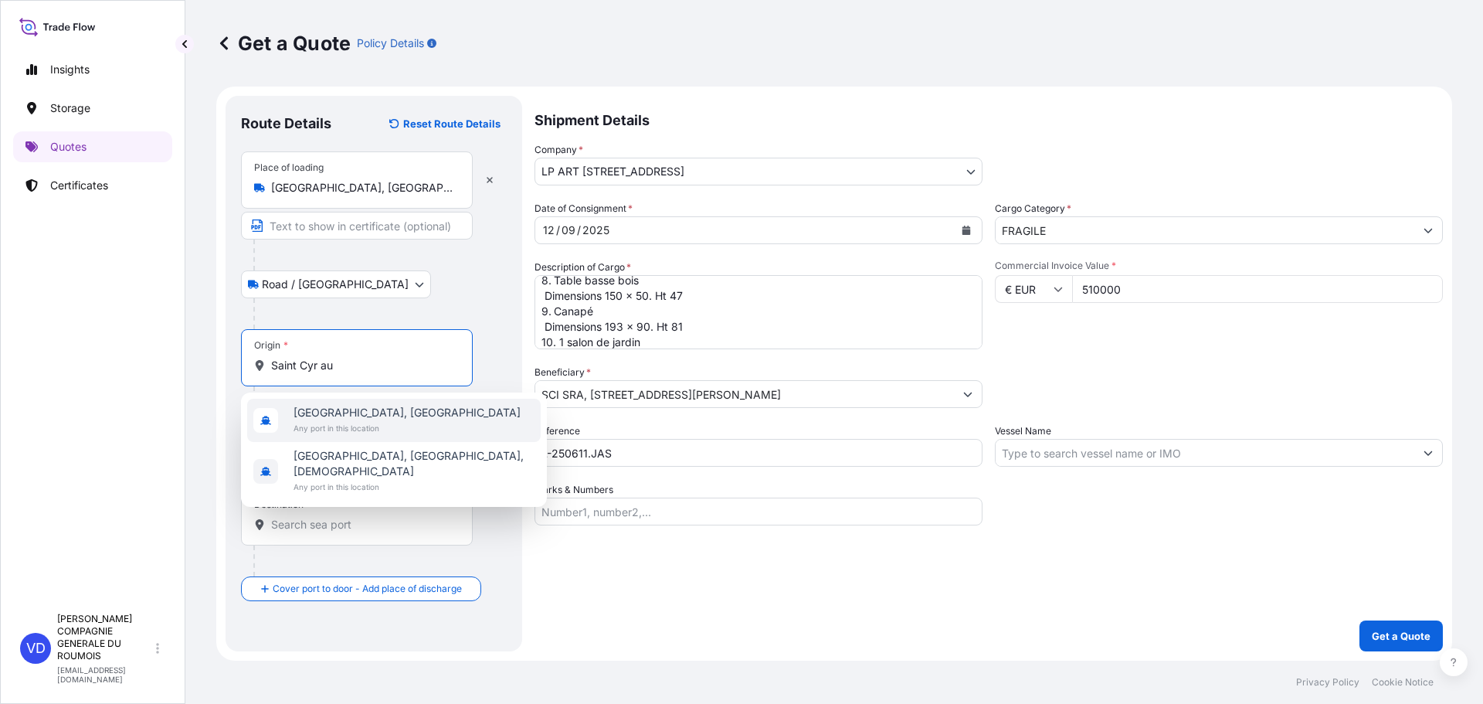
click at [354, 412] on span "[GEOGRAPHIC_DATA], [GEOGRAPHIC_DATA]" at bounding box center [406, 412] width 227 height 15
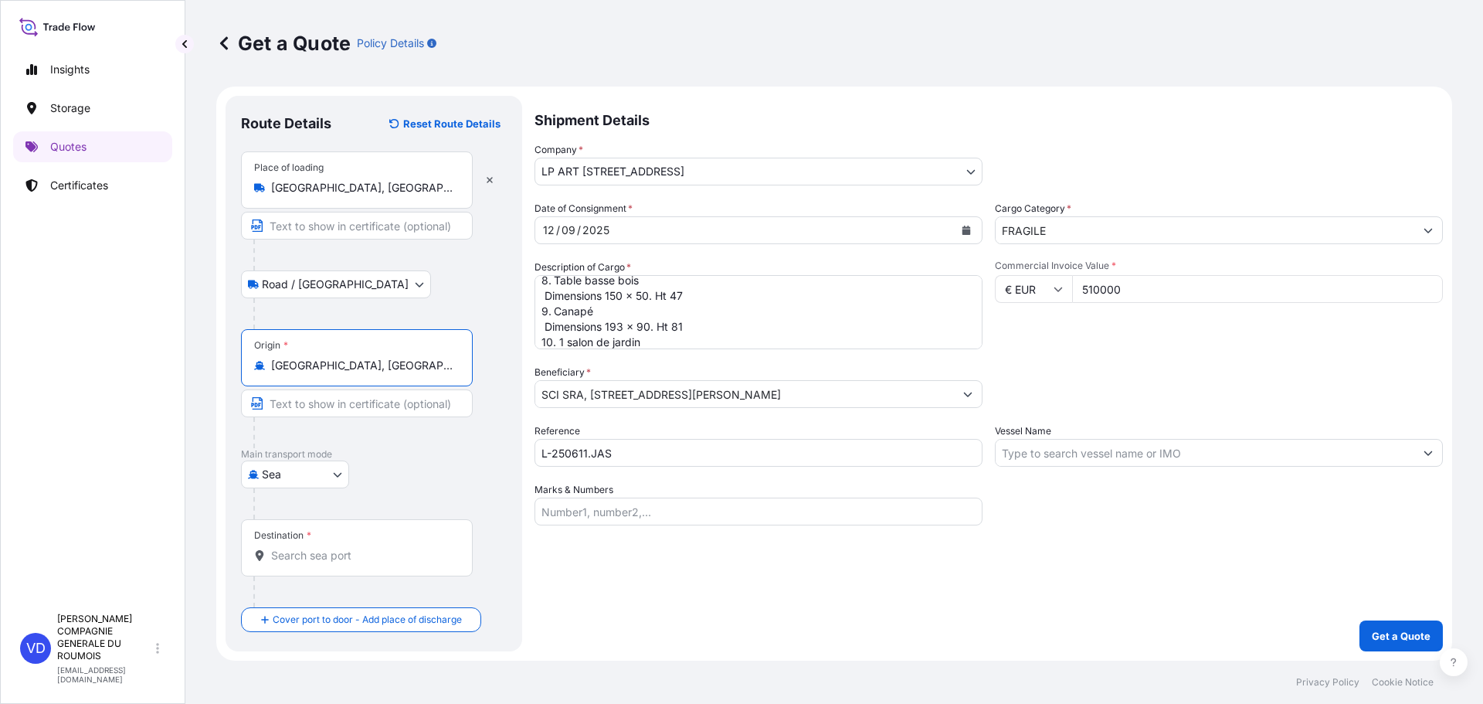
type input "[GEOGRAPHIC_DATA], [GEOGRAPHIC_DATA]"
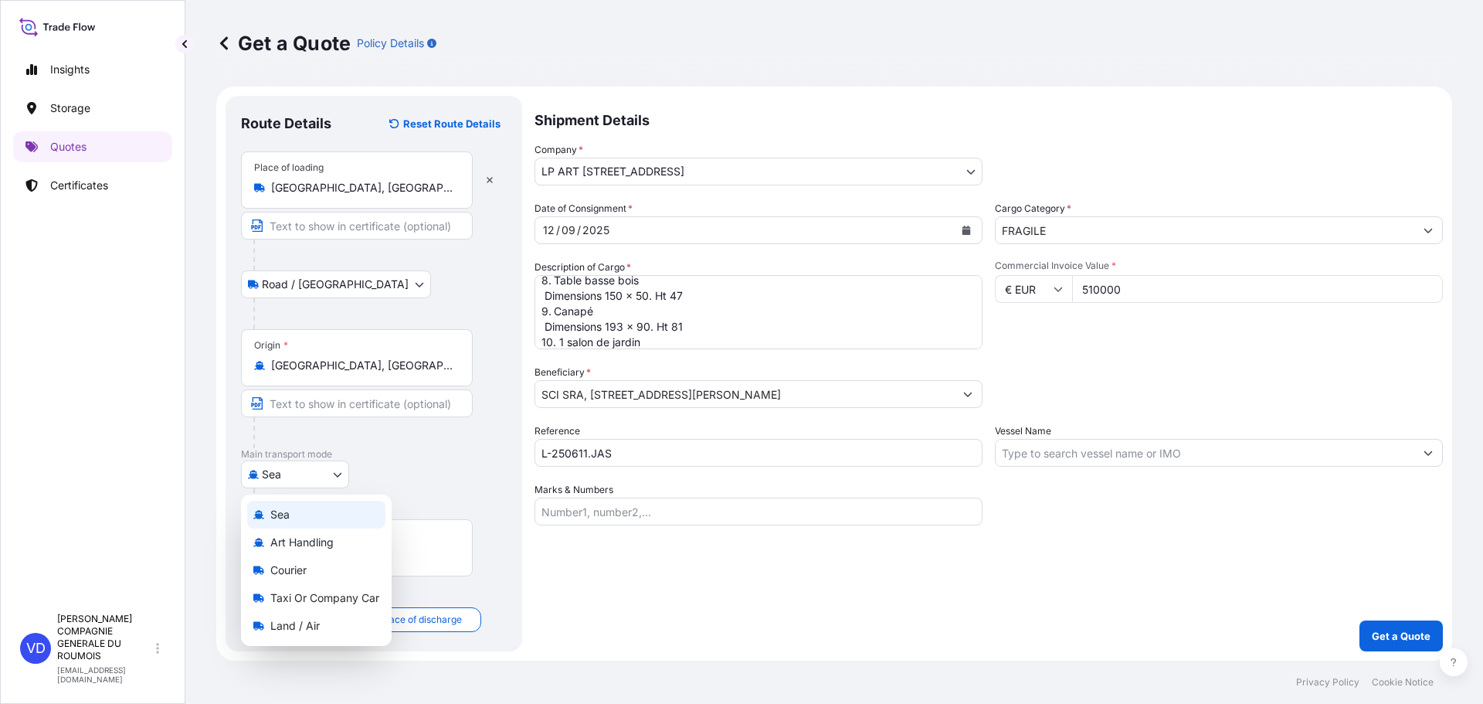
click at [327, 477] on body "2 options available. 0 options available. 2 options available. Insights Storage…" at bounding box center [741, 352] width 1483 height 704
drag, startPoint x: 484, startPoint y: 336, endPoint x: 477, endPoint y: 341, distance: 9.4
click at [483, 336] on div "Origin * [GEOGRAPHIC_DATA], [GEOGRAPHIC_DATA]" at bounding box center [374, 388] width 266 height 119
click at [321, 480] on body "Insights Storage Quotes Certificates VD [PERSON_NAME] COMPAGNIE GENERALE DU ROU…" at bounding box center [741, 352] width 1483 height 704
click at [339, 618] on div "Land / Air" at bounding box center [316, 626] width 138 height 28
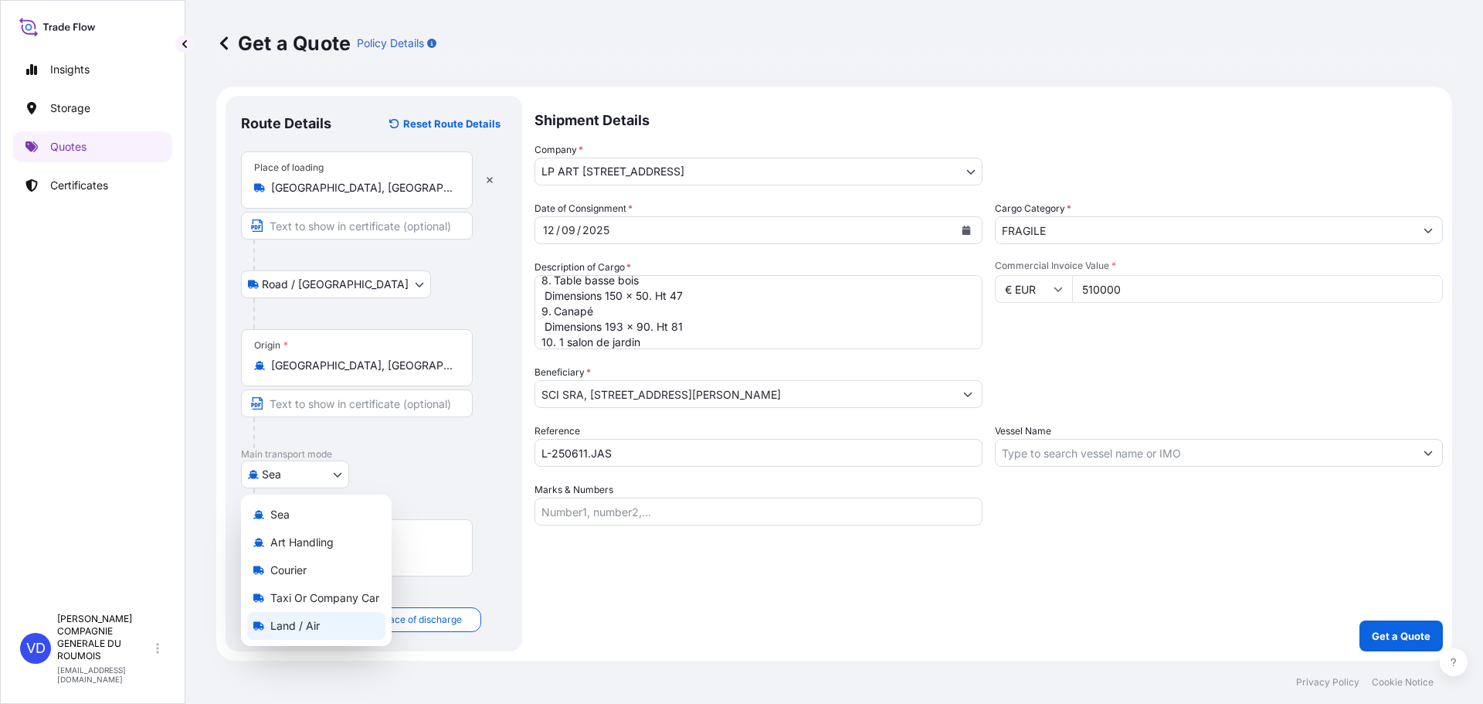
select select "Land / Air"
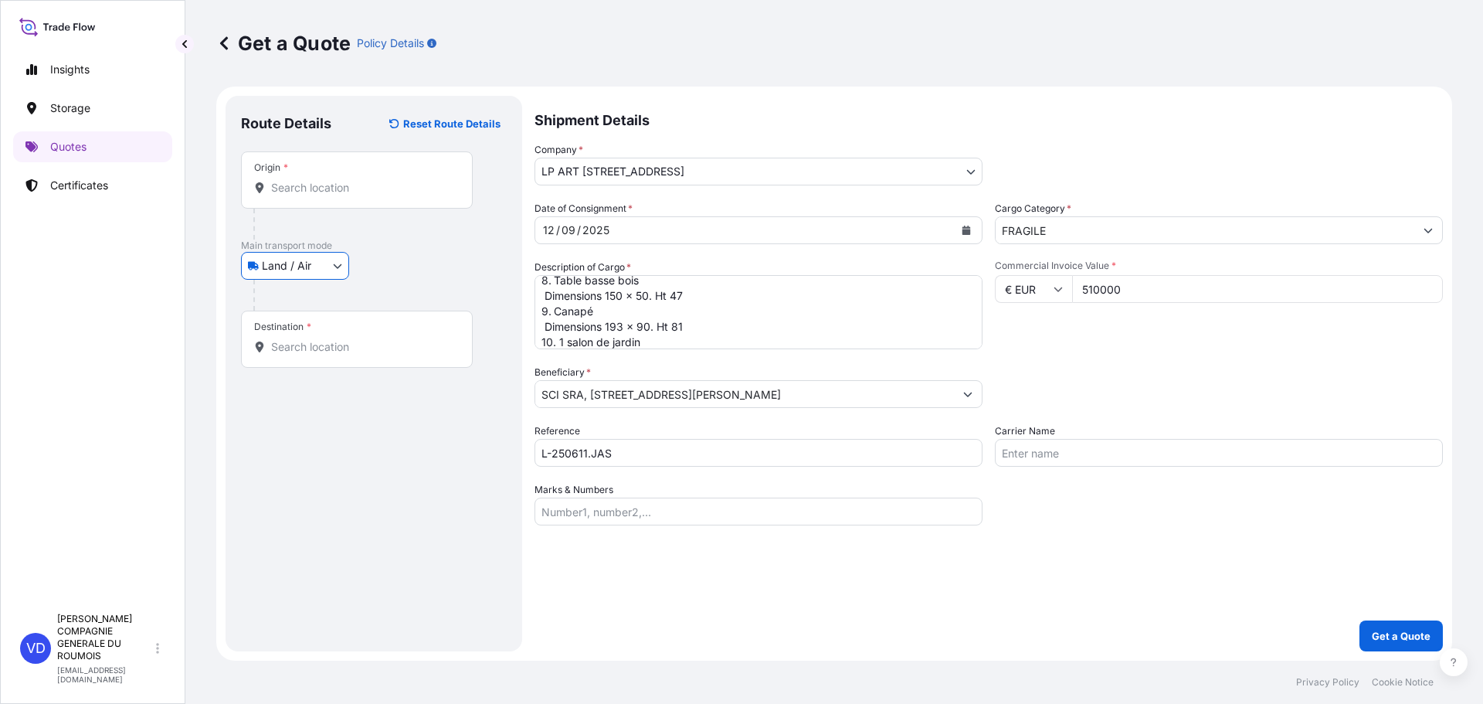
click at [311, 341] on input "Destination *" at bounding box center [362, 346] width 182 height 15
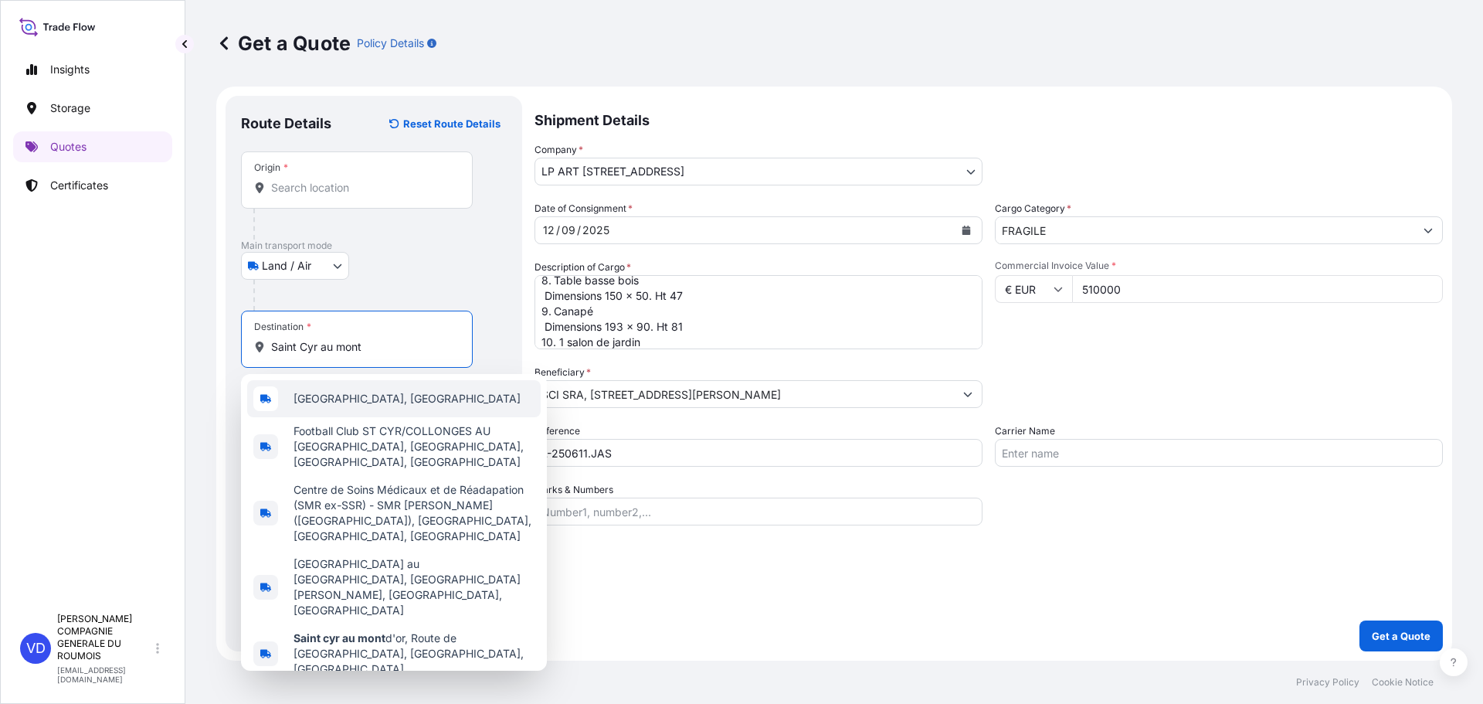
click at [375, 392] on span "[GEOGRAPHIC_DATA], [GEOGRAPHIC_DATA]" at bounding box center [406, 398] width 227 height 15
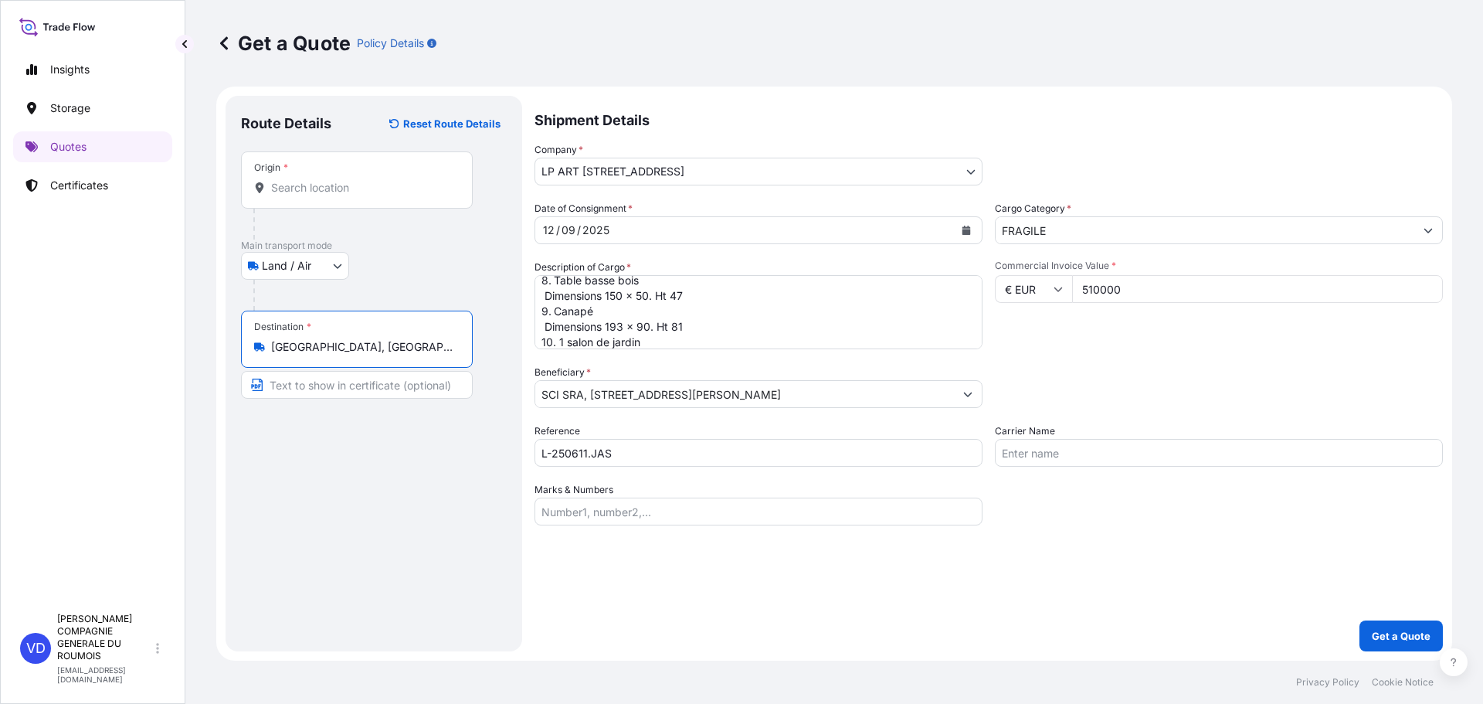
type input "[GEOGRAPHIC_DATA], [GEOGRAPHIC_DATA]"
click at [328, 197] on div "Origin *" at bounding box center [357, 179] width 232 height 57
click at [328, 195] on input "Origin *" at bounding box center [362, 187] width 182 height 15
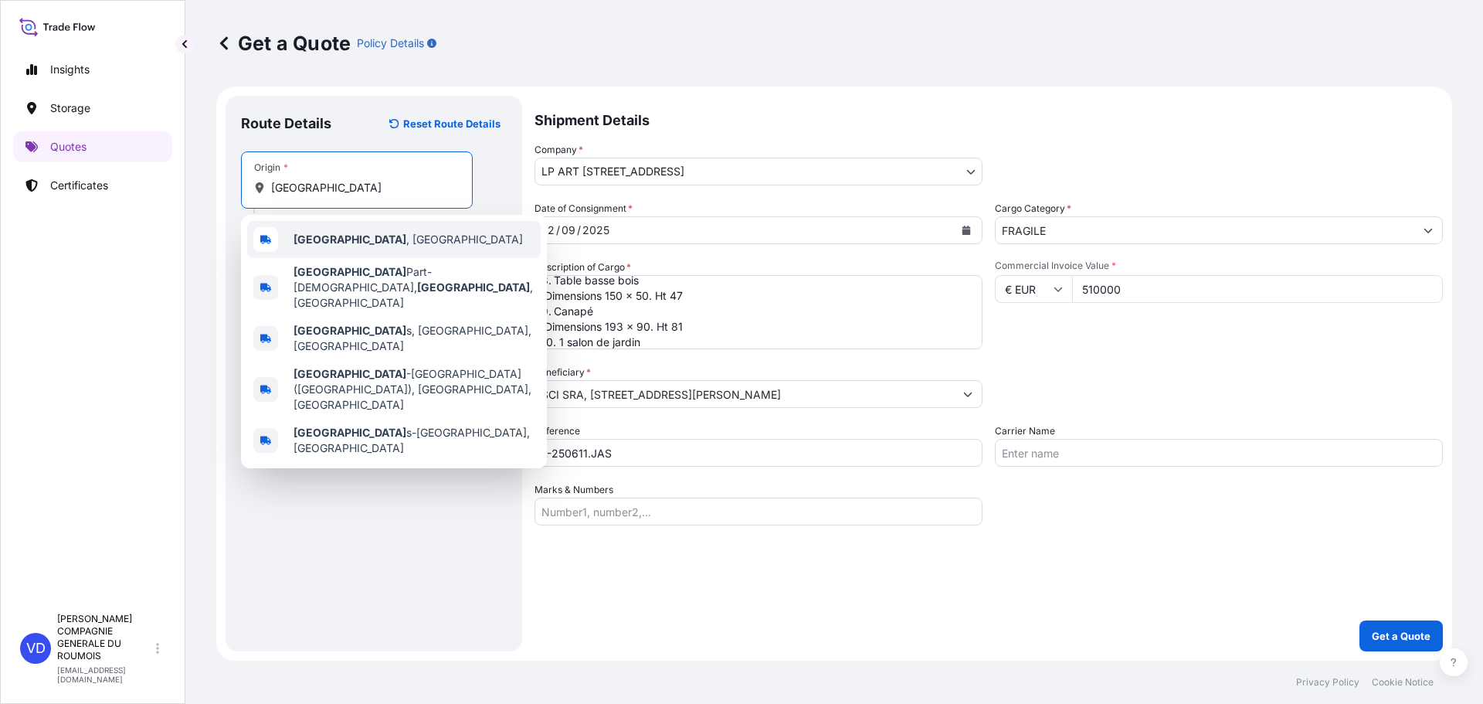
click at [323, 242] on span "[GEOGRAPHIC_DATA] , [GEOGRAPHIC_DATA]" at bounding box center [407, 239] width 229 height 15
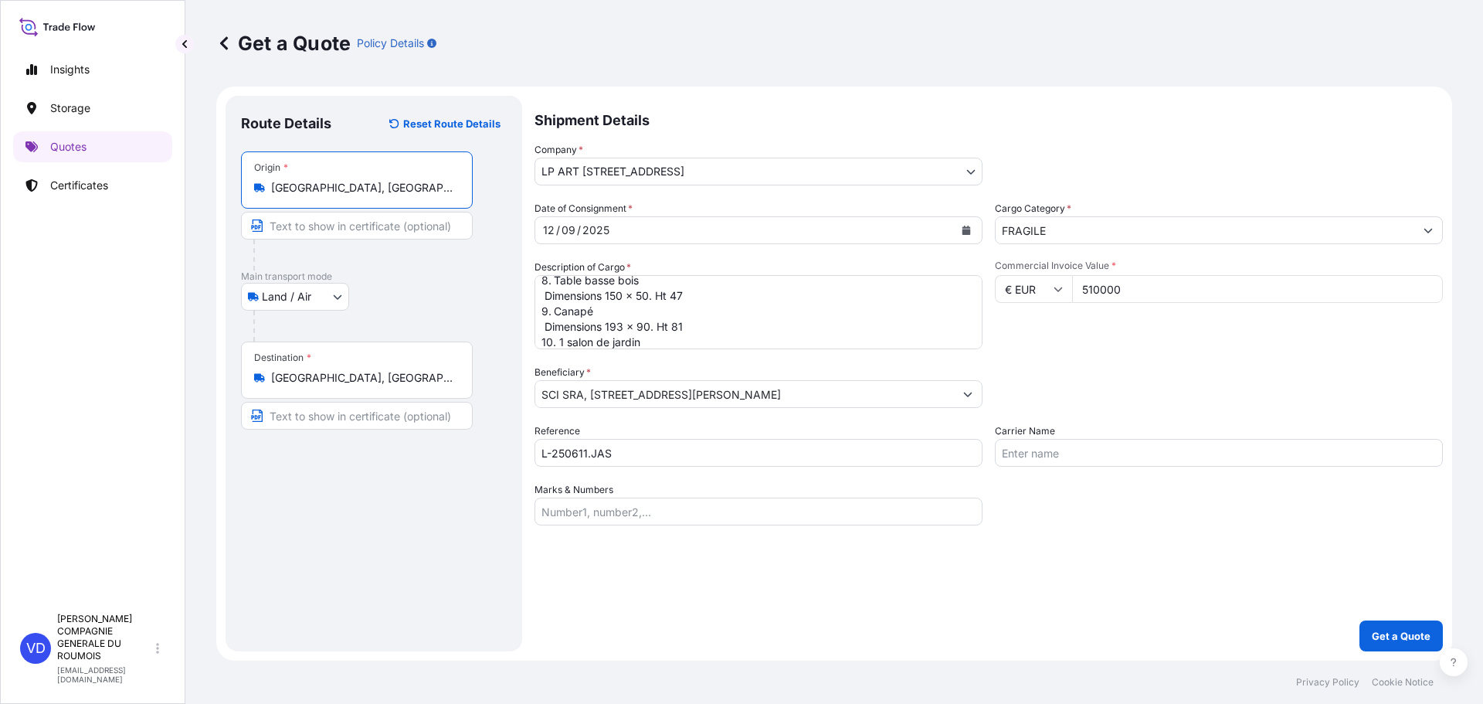
type input "[GEOGRAPHIC_DATA], [GEOGRAPHIC_DATA]"
click at [1047, 444] on input "Carrier Name" at bounding box center [1219, 453] width 448 height 28
type input "LP ART"
click at [1379, 639] on p "Get a Quote" at bounding box center [1401, 635] width 59 height 15
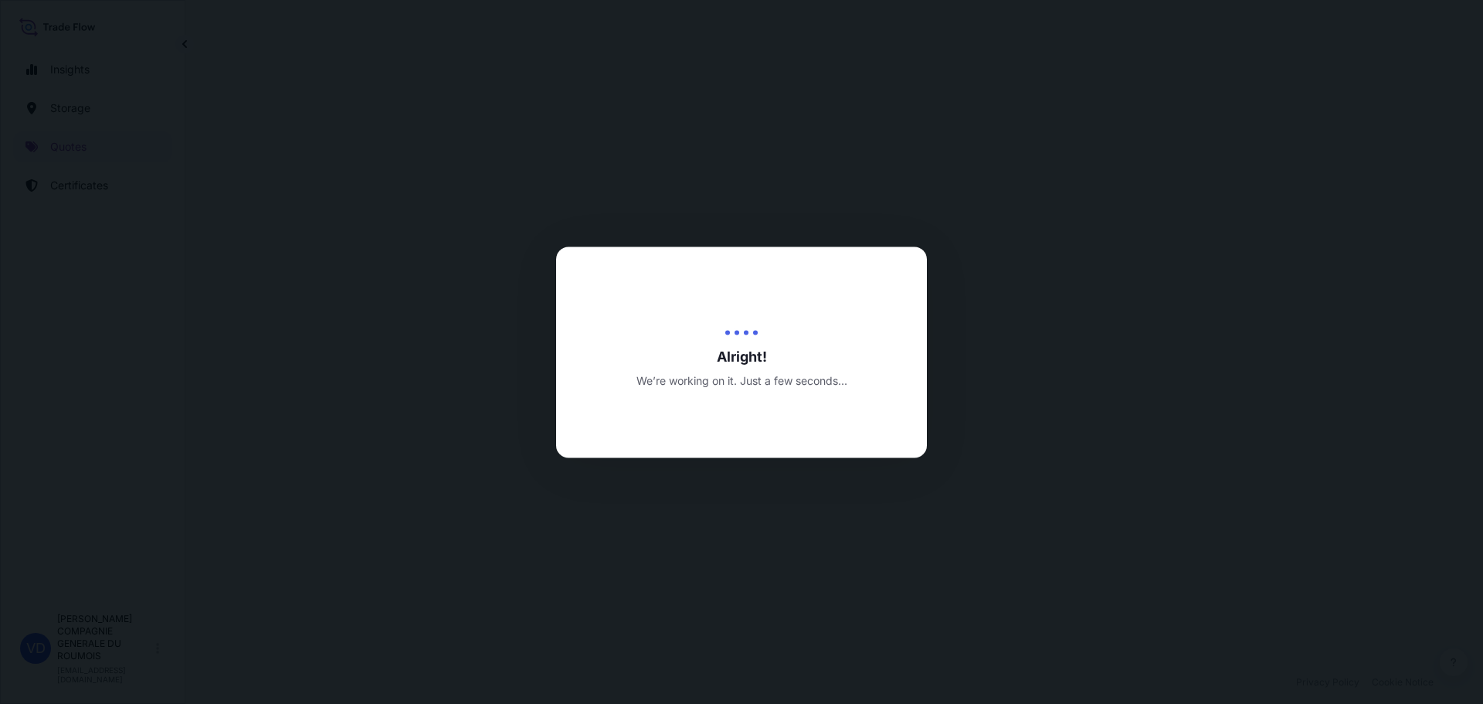
select select "Land / Air"
select select "31995"
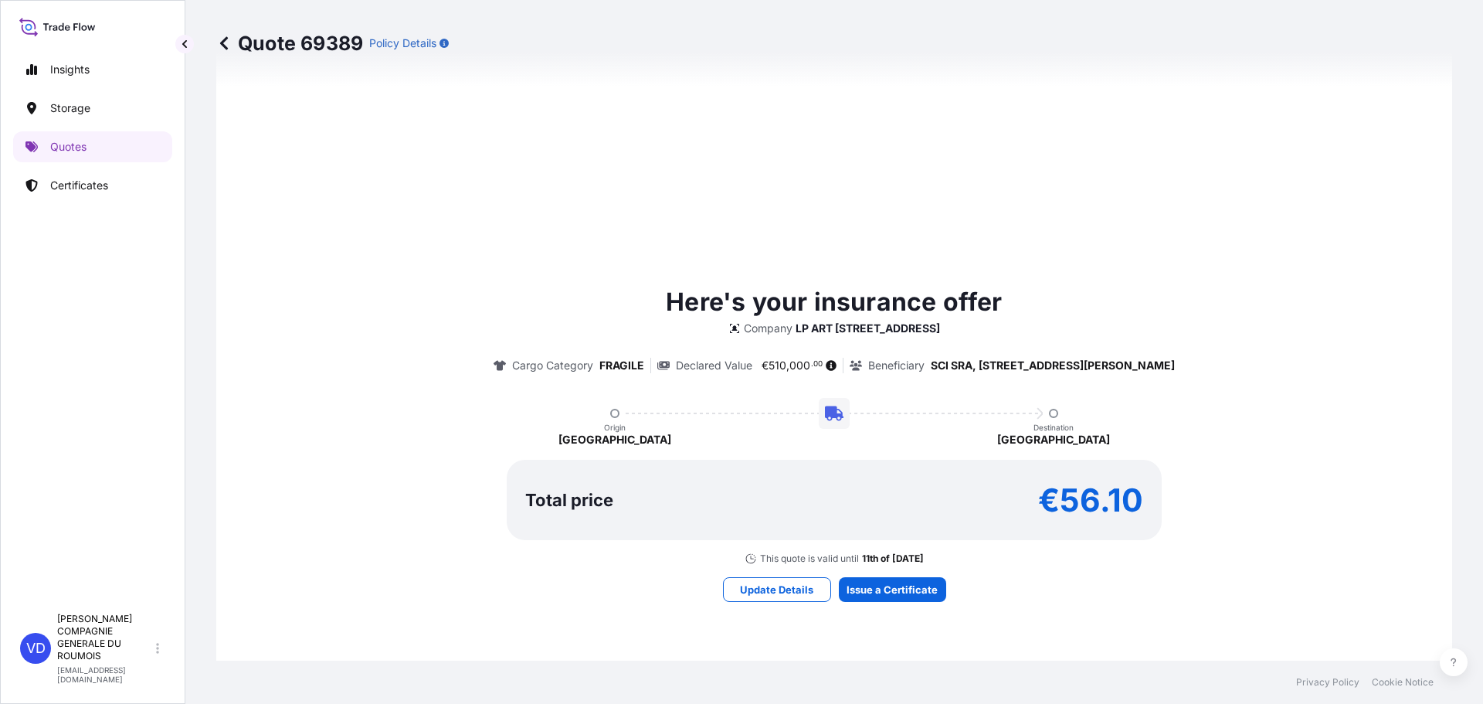
scroll to position [593, 0]
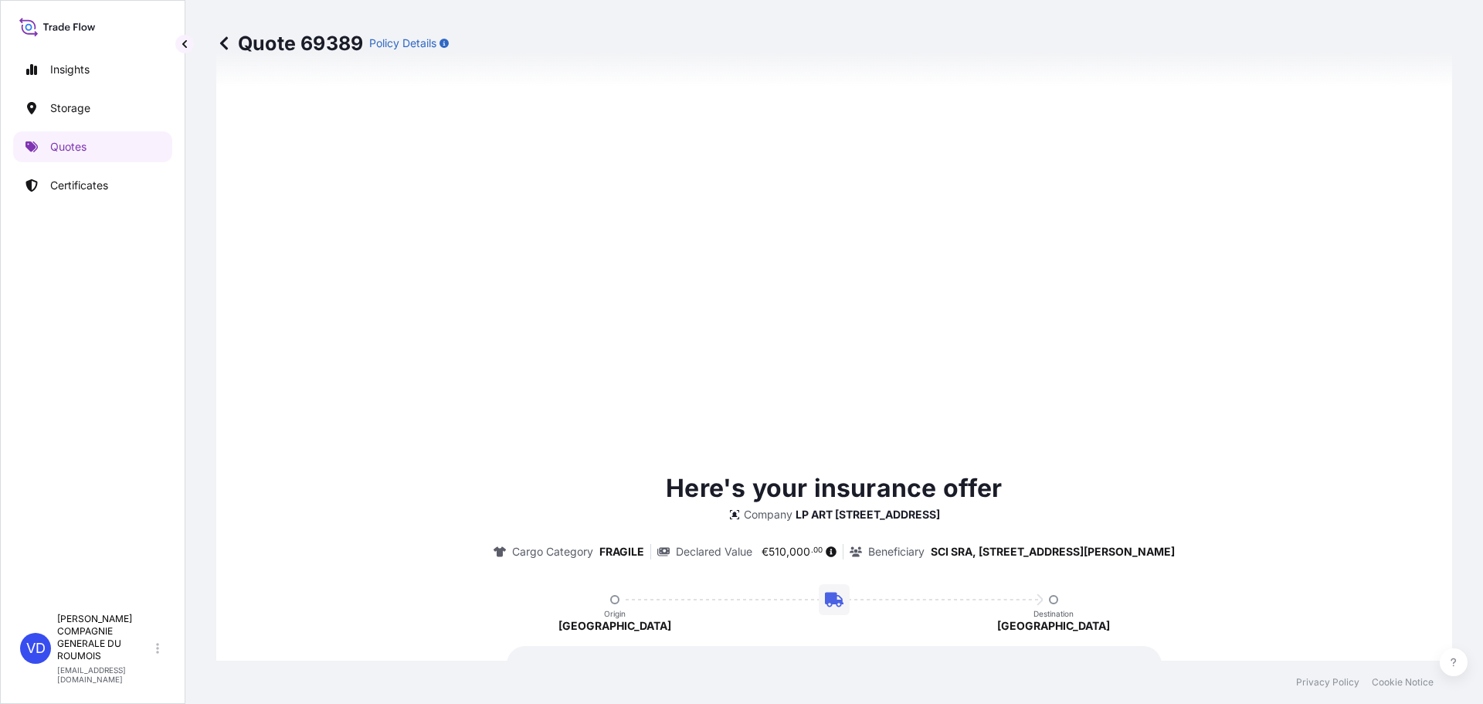
type input "[DATE]"
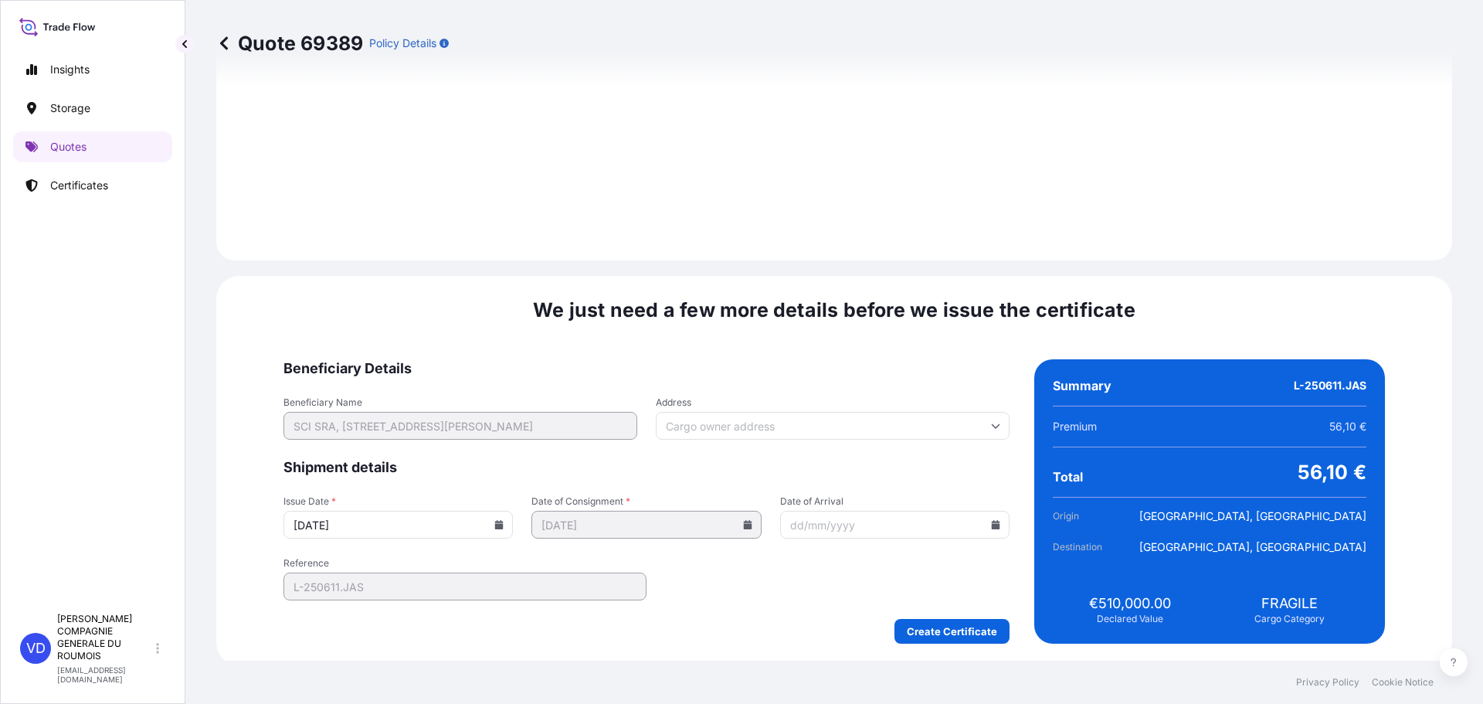
scroll to position [1595, 0]
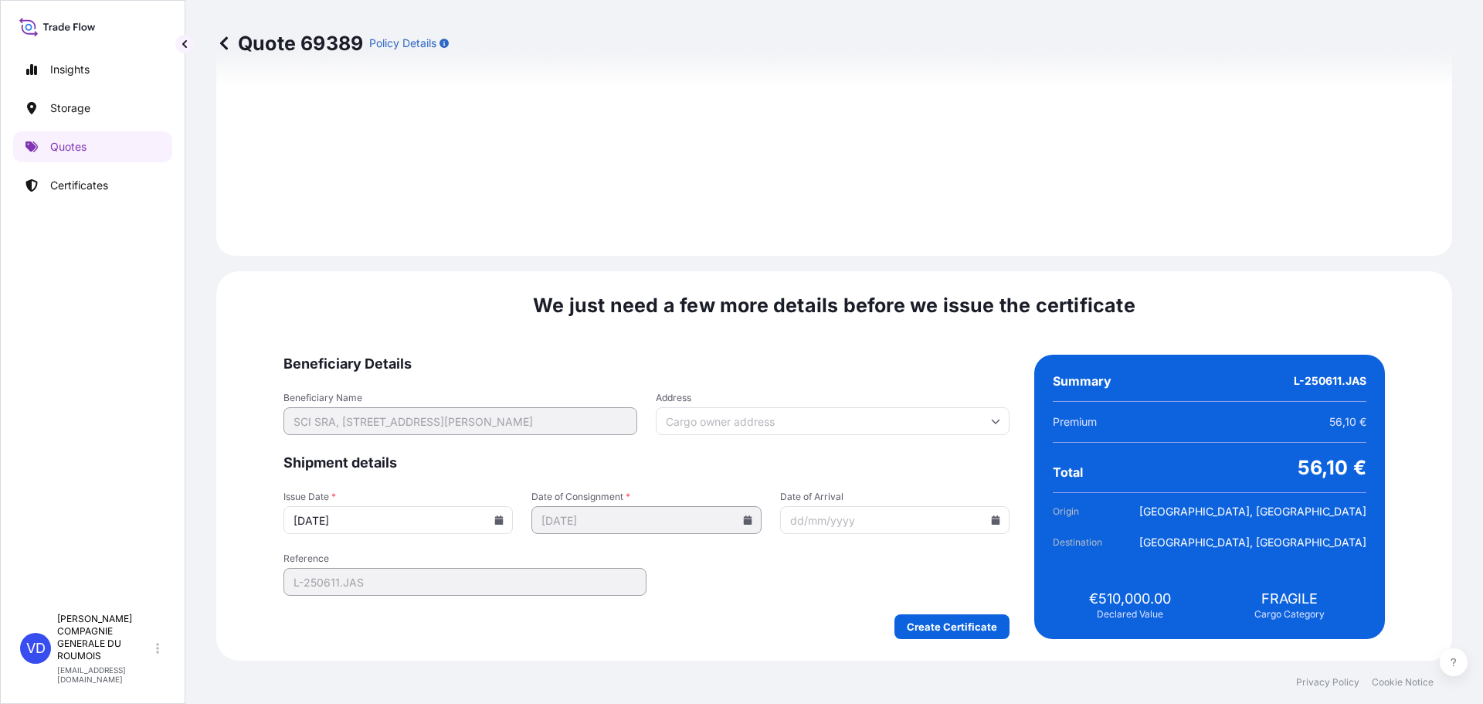
click at [718, 418] on input "Address" at bounding box center [833, 421] width 354 height 28
click at [748, 427] on input "Address" at bounding box center [833, 421] width 354 height 28
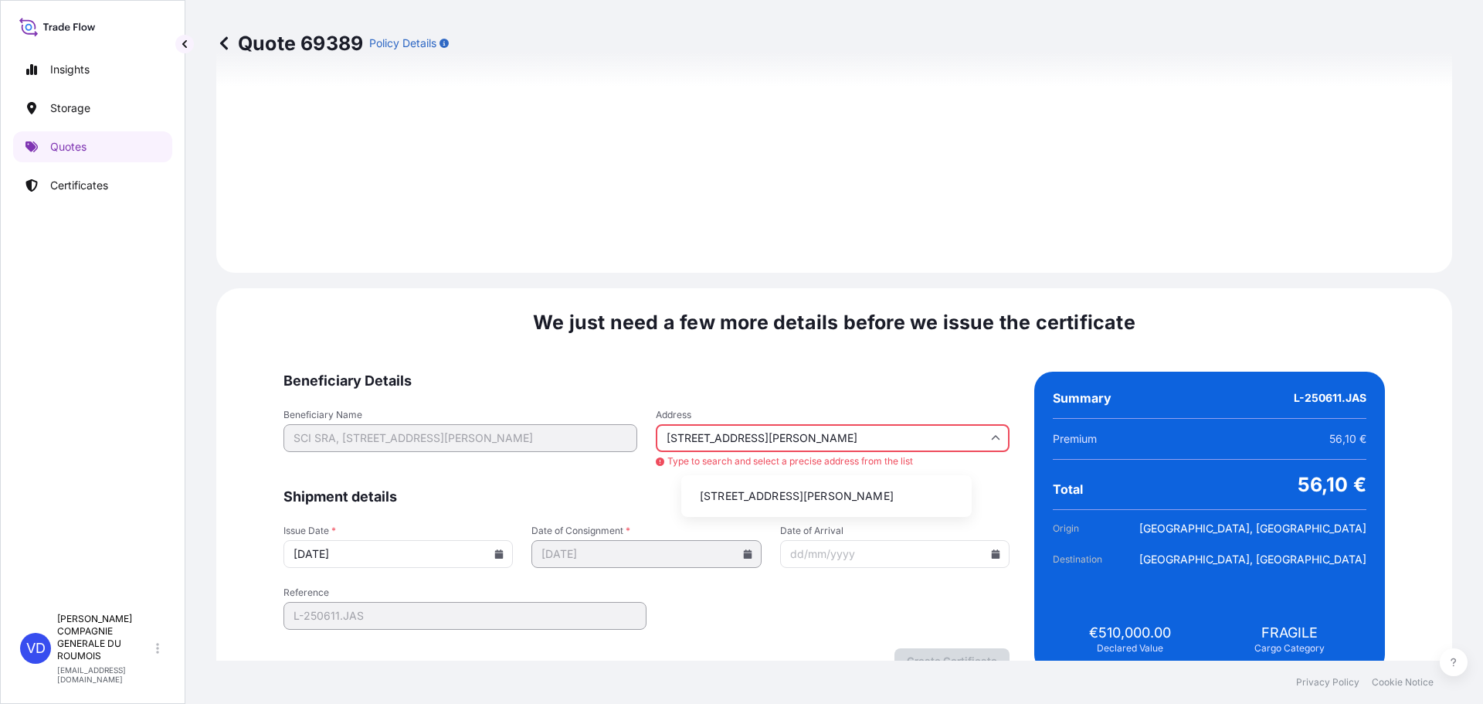
click at [746, 496] on li "[STREET_ADDRESS][PERSON_NAME]" at bounding box center [826, 495] width 278 height 29
type input "[STREET_ADDRESS][PERSON_NAME]"
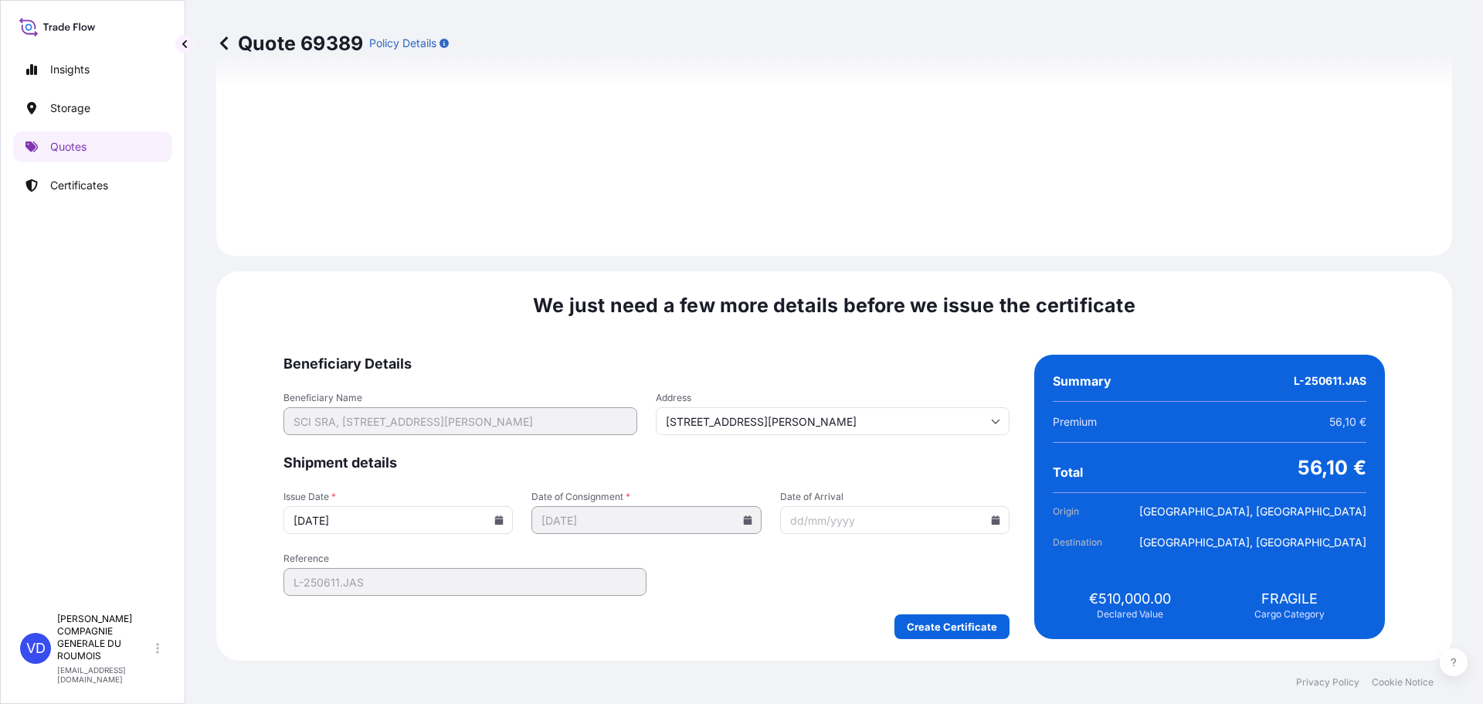
click at [795, 516] on input "Date of Arrival" at bounding box center [894, 520] width 229 height 28
type input "[DATE]"
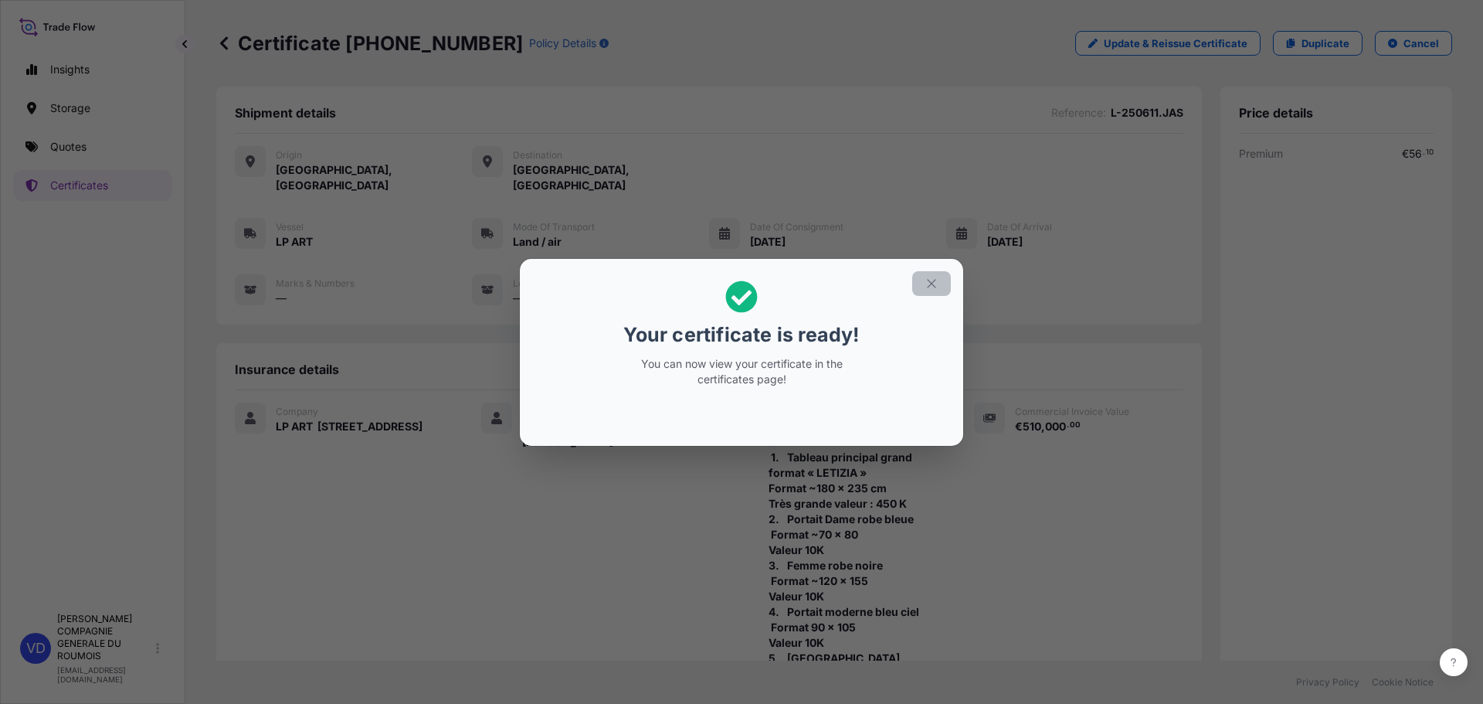
click at [931, 281] on icon "button" at bounding box center [931, 283] width 14 height 14
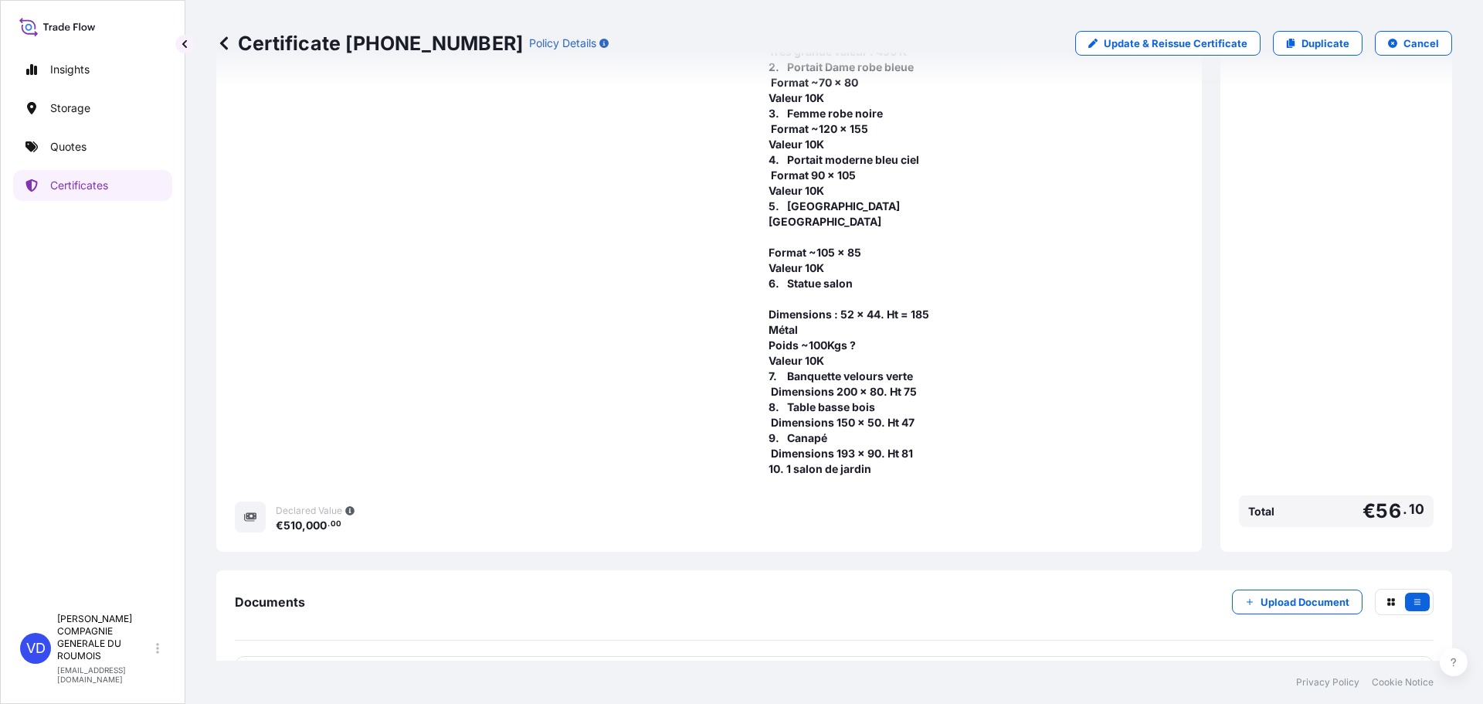
scroll to position [490, 0]
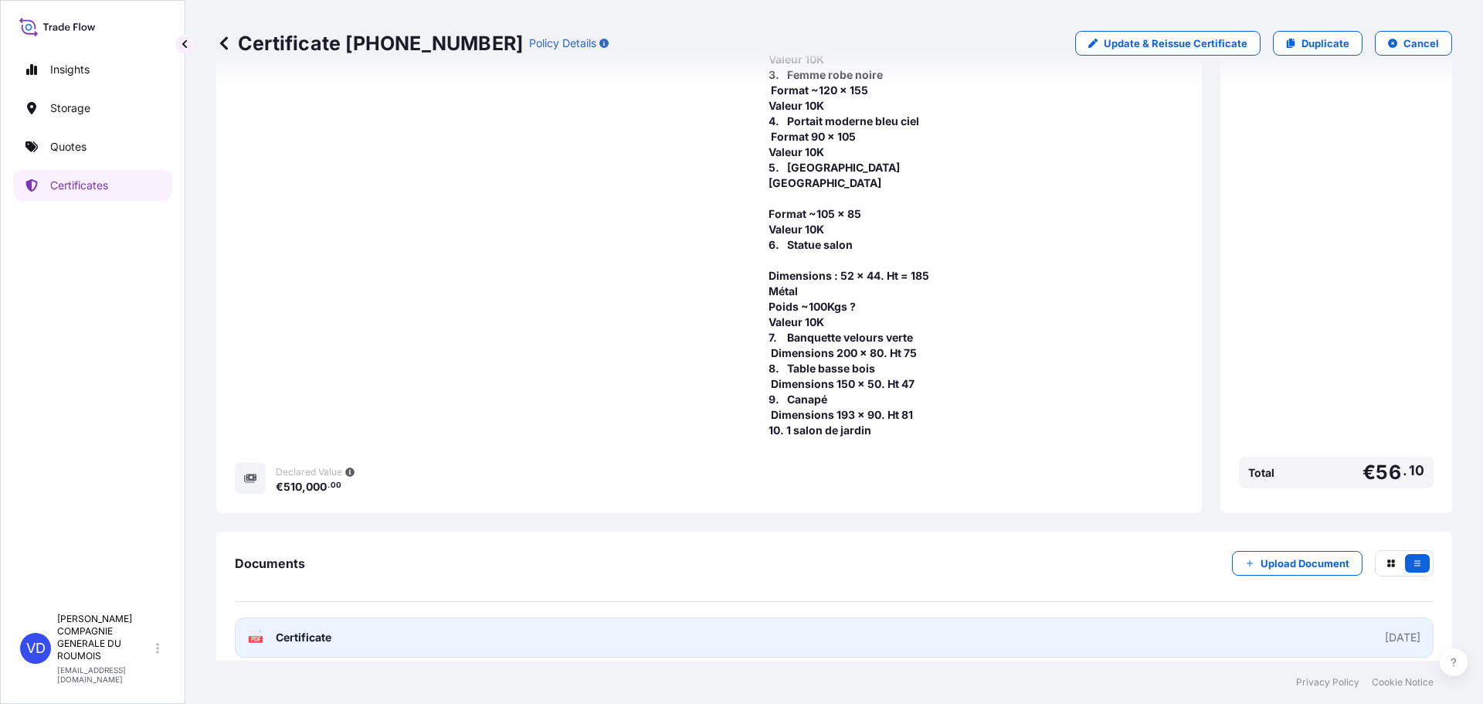
click at [956, 621] on link "PDF Certificate [DATE]" at bounding box center [834, 637] width 1199 height 40
